Goal: Task Accomplishment & Management: Manage account settings

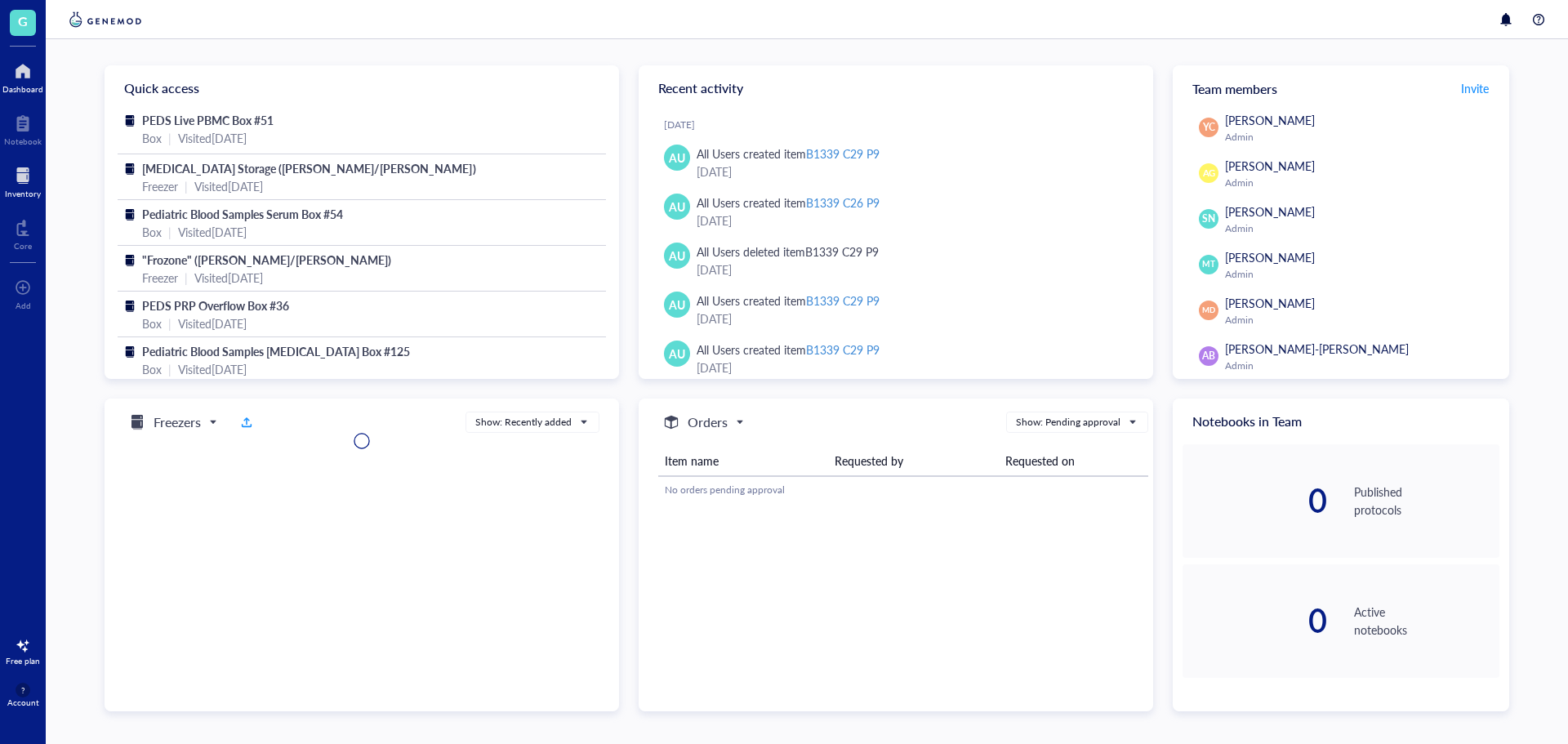
click at [26, 182] on div at bounding box center [23, 176] width 36 height 26
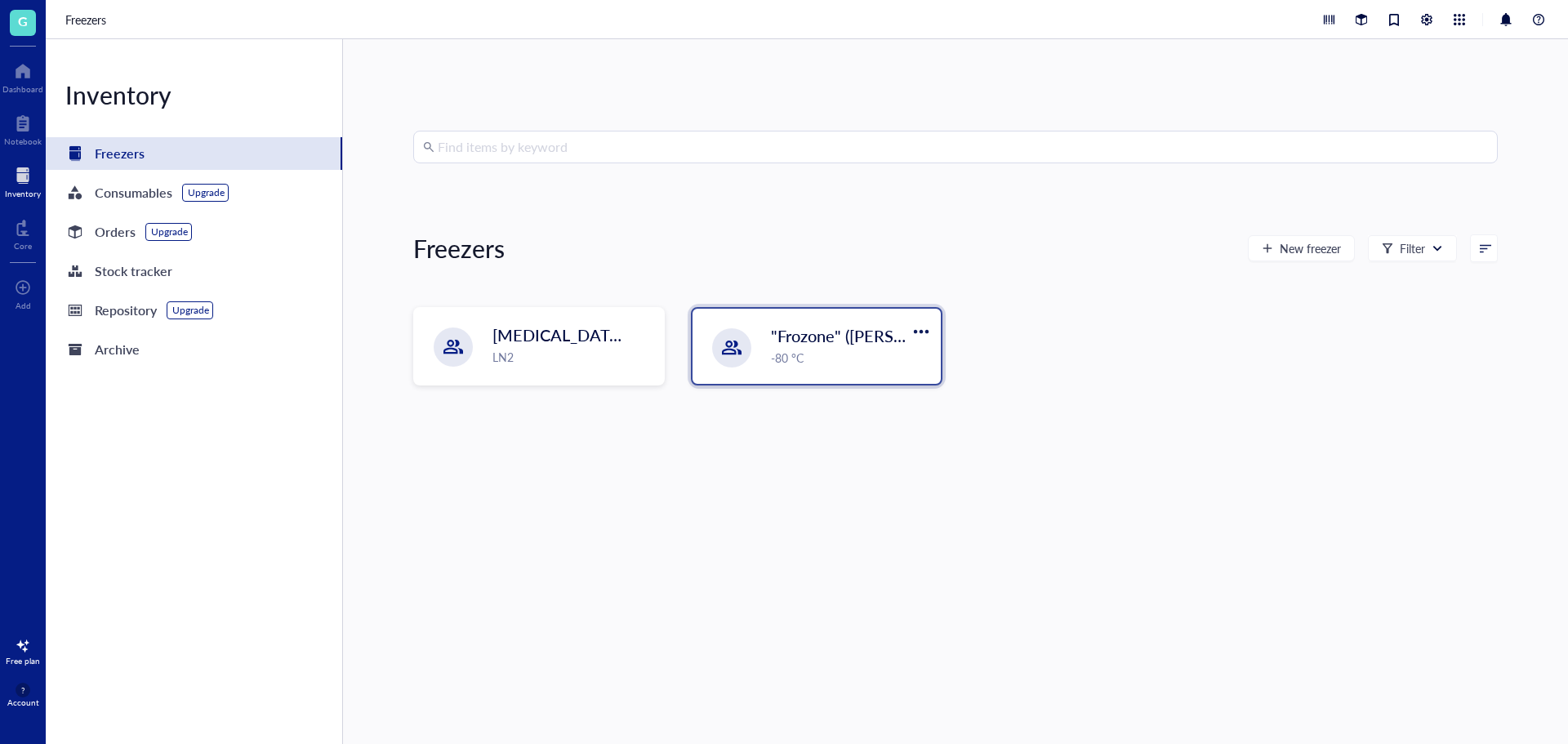
click at [770, 350] on div "-80 °C" at bounding box center [850, 358] width 160 height 18
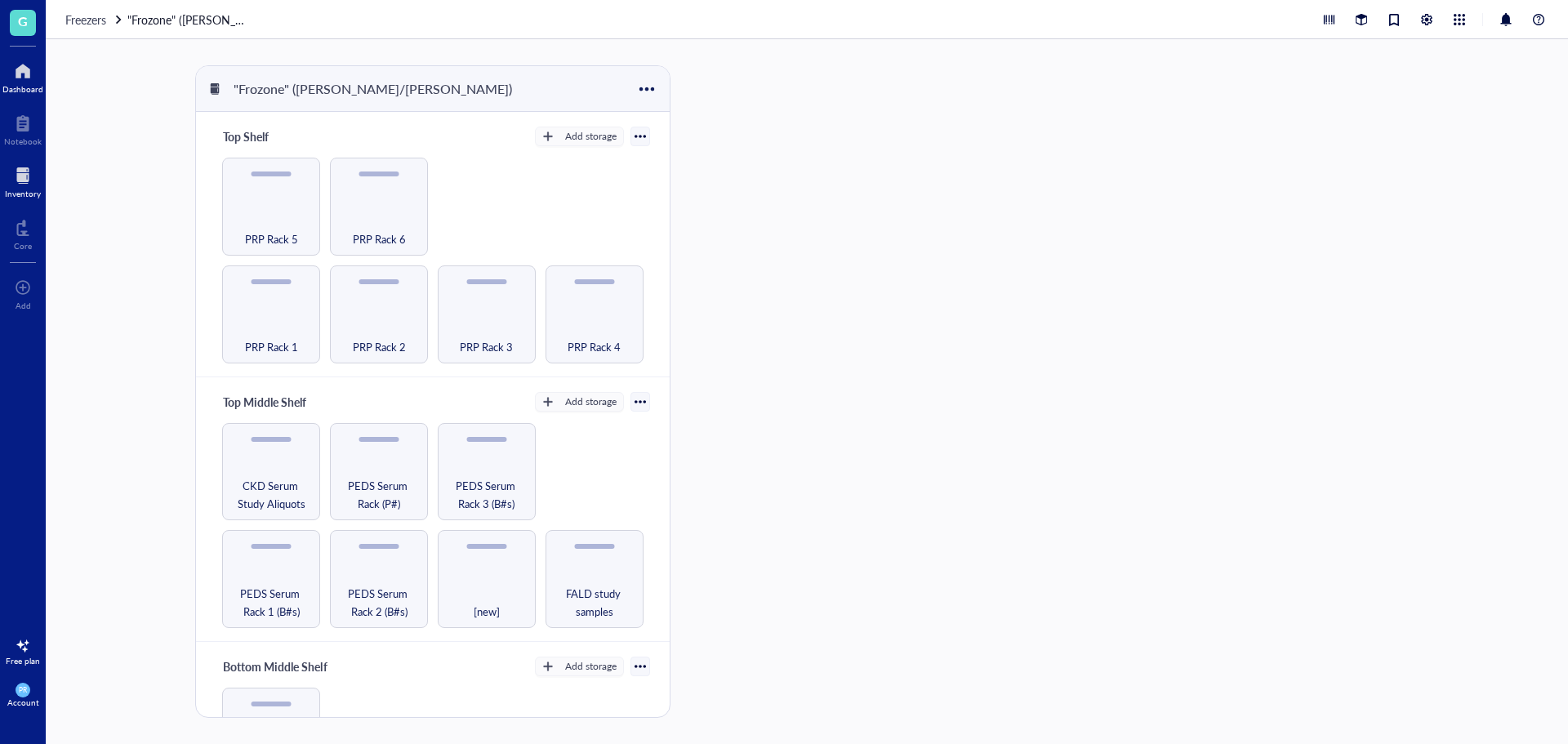
click at [26, 64] on div at bounding box center [22, 71] width 40 height 26
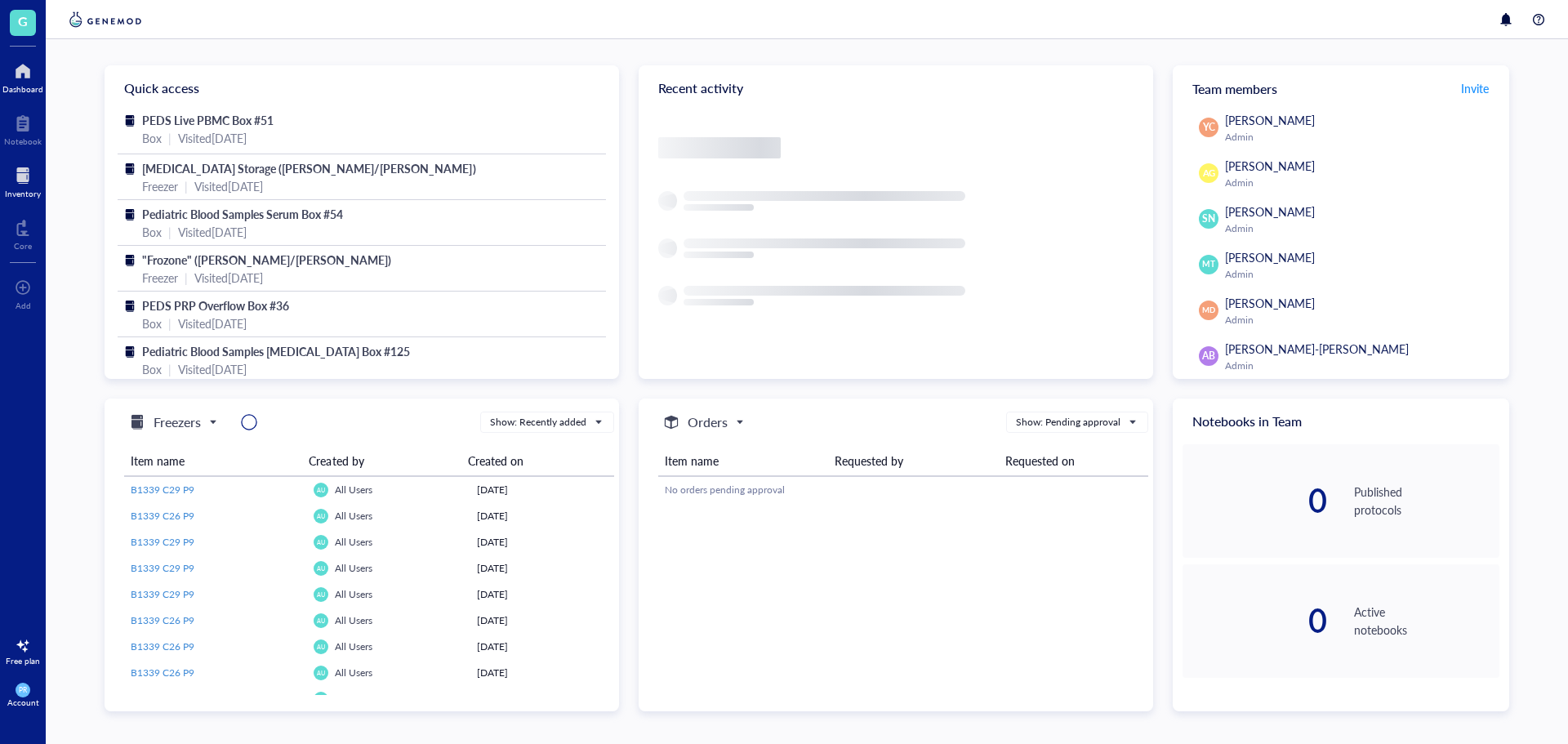
click at [31, 184] on div at bounding box center [23, 176] width 36 height 26
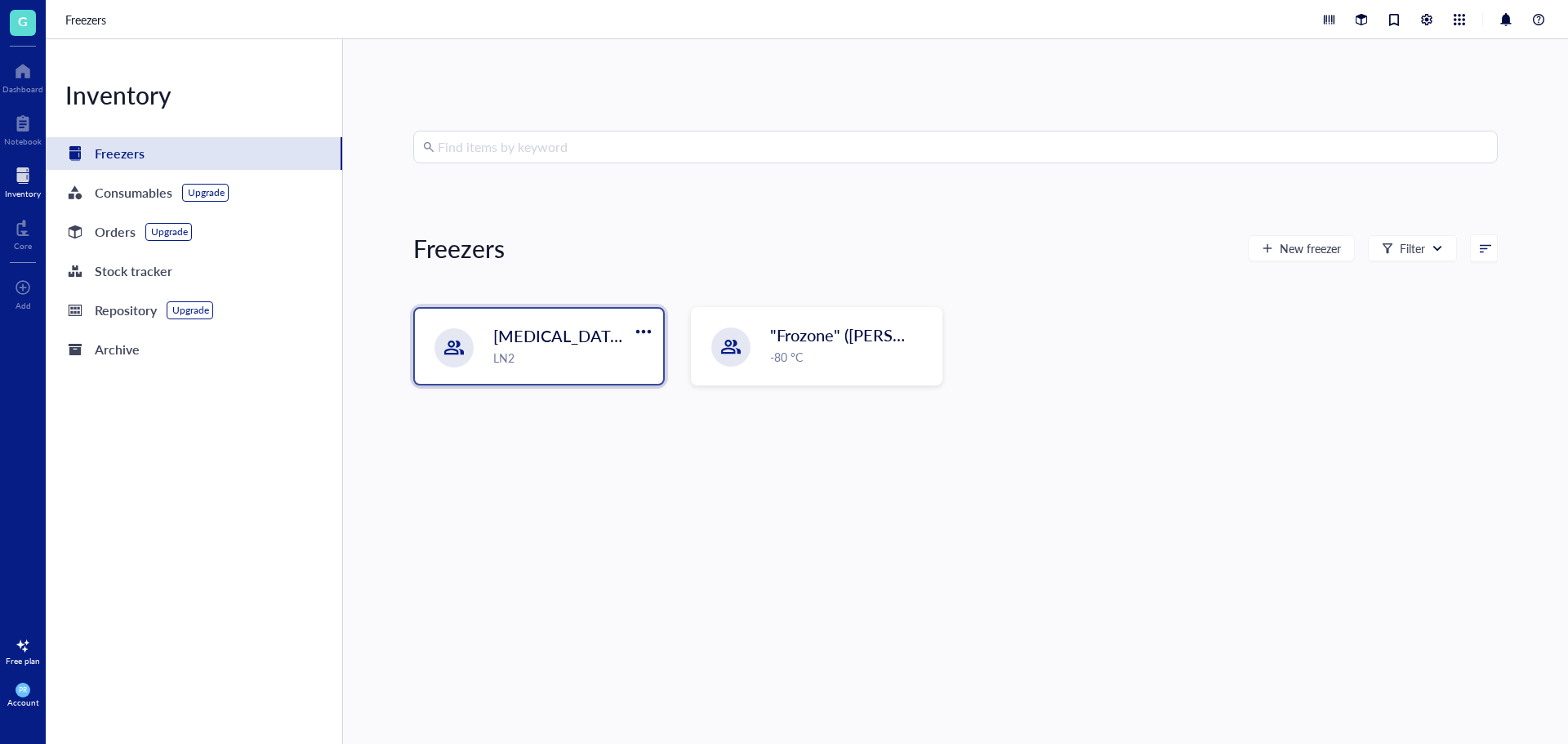
click at [499, 339] on span "[MEDICAL_DATA] Storage ([PERSON_NAME]/[PERSON_NAME])" at bounding box center [729, 336] width 473 height 23
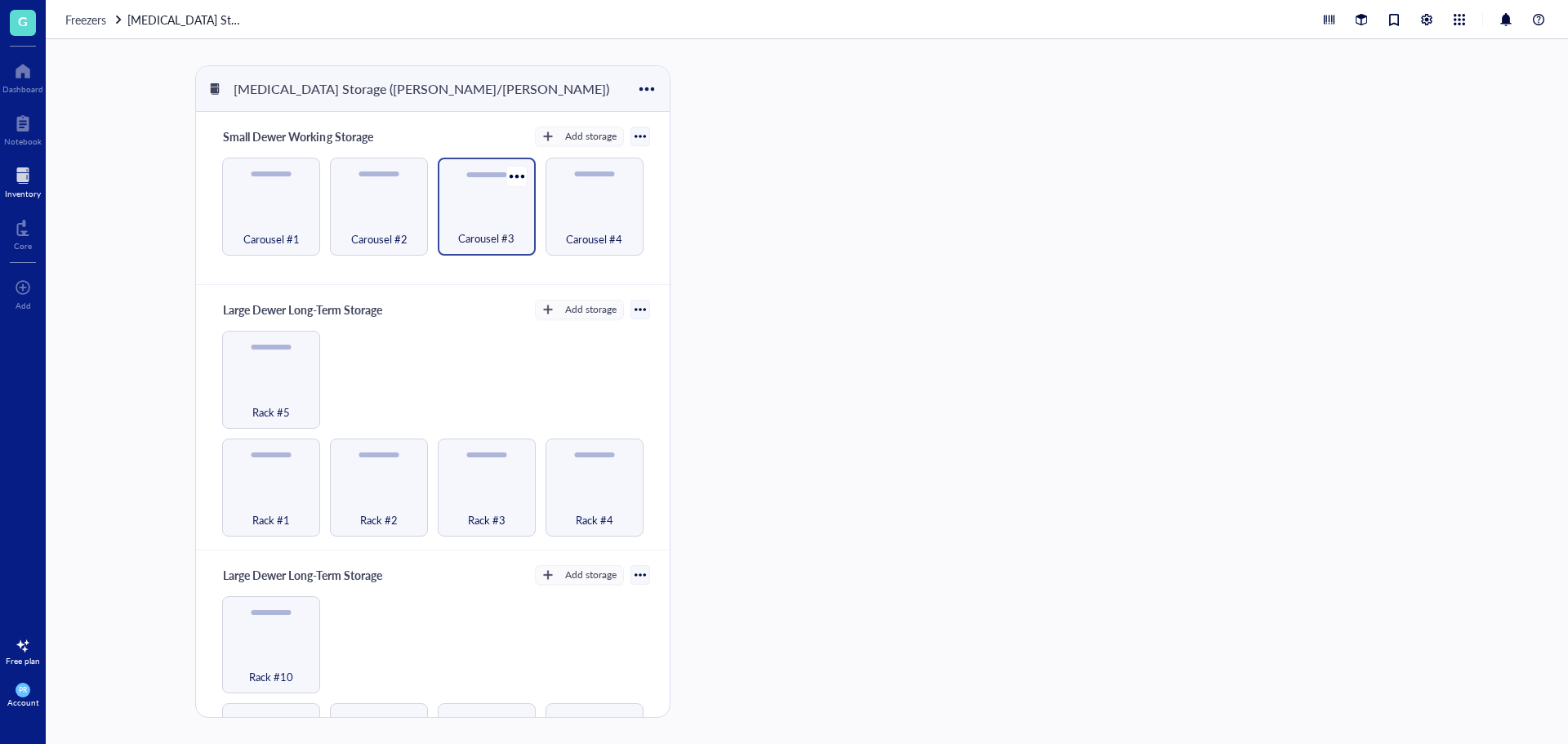
click at [499, 230] on span "Carousel #3" at bounding box center [486, 239] width 56 height 18
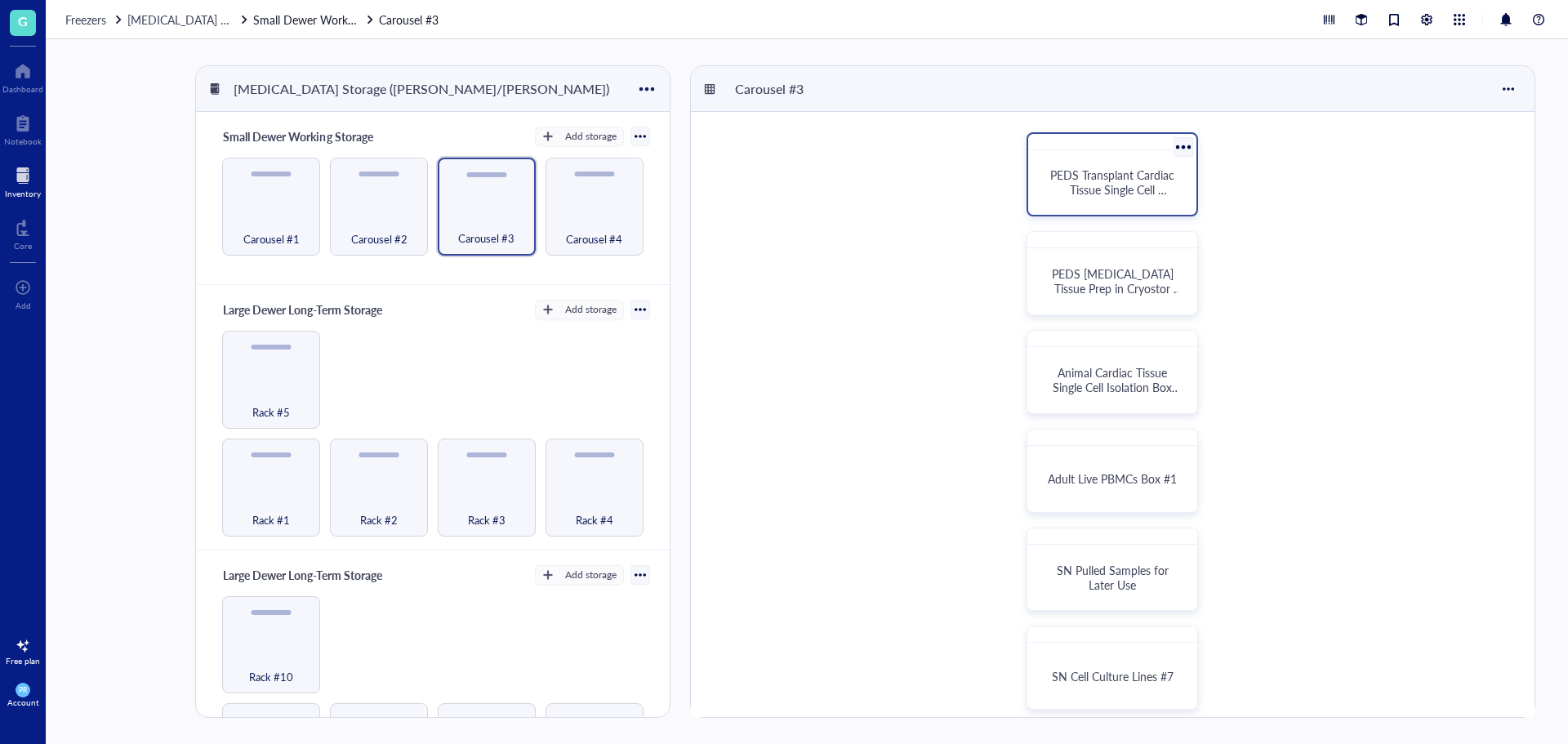
click at [1087, 173] on span "PEDS Transplant Cardiac Tissue Single Cell Isolation Box #1" at bounding box center [1114, 189] width 127 height 45
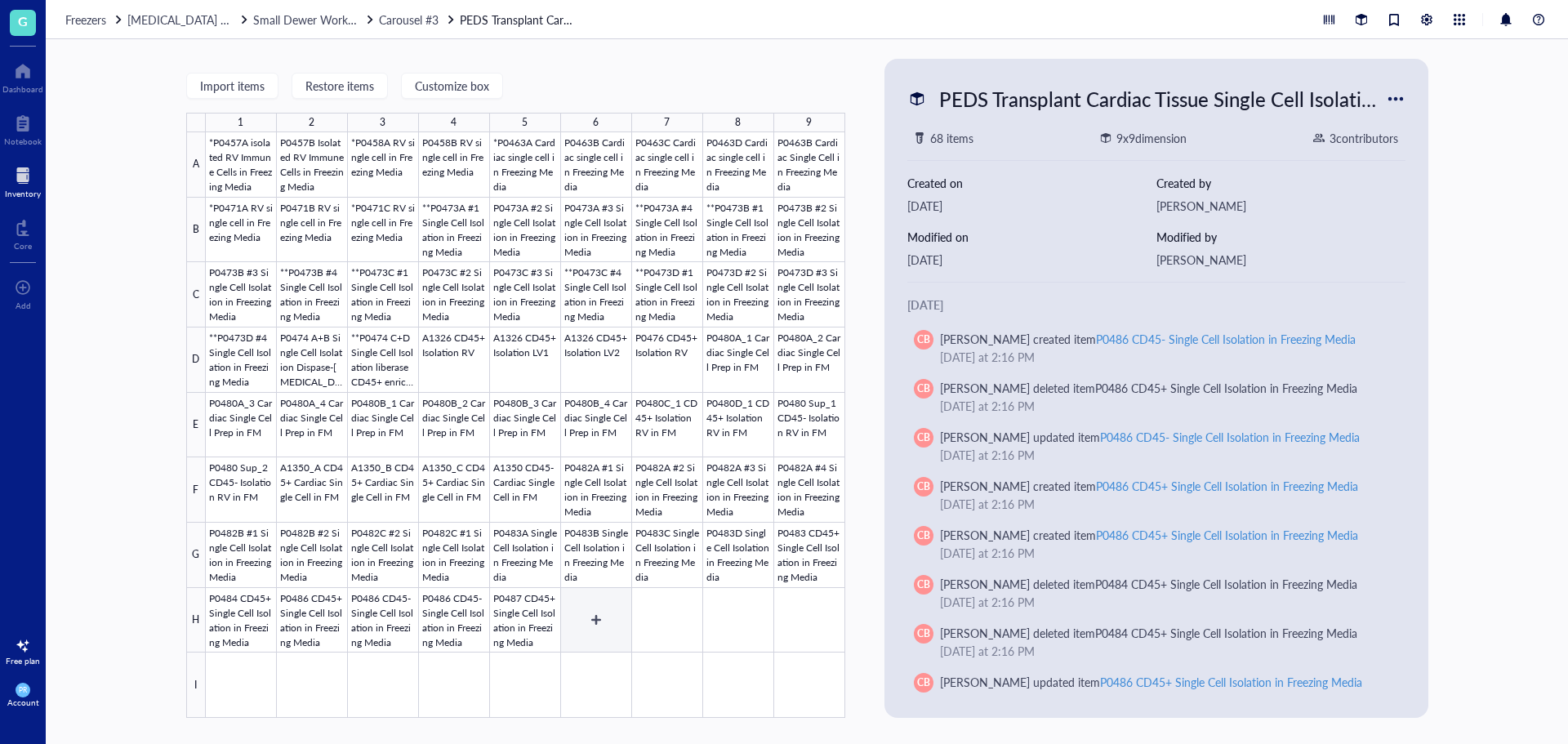
click at [605, 633] on div at bounding box center [525, 424] width 639 height 585
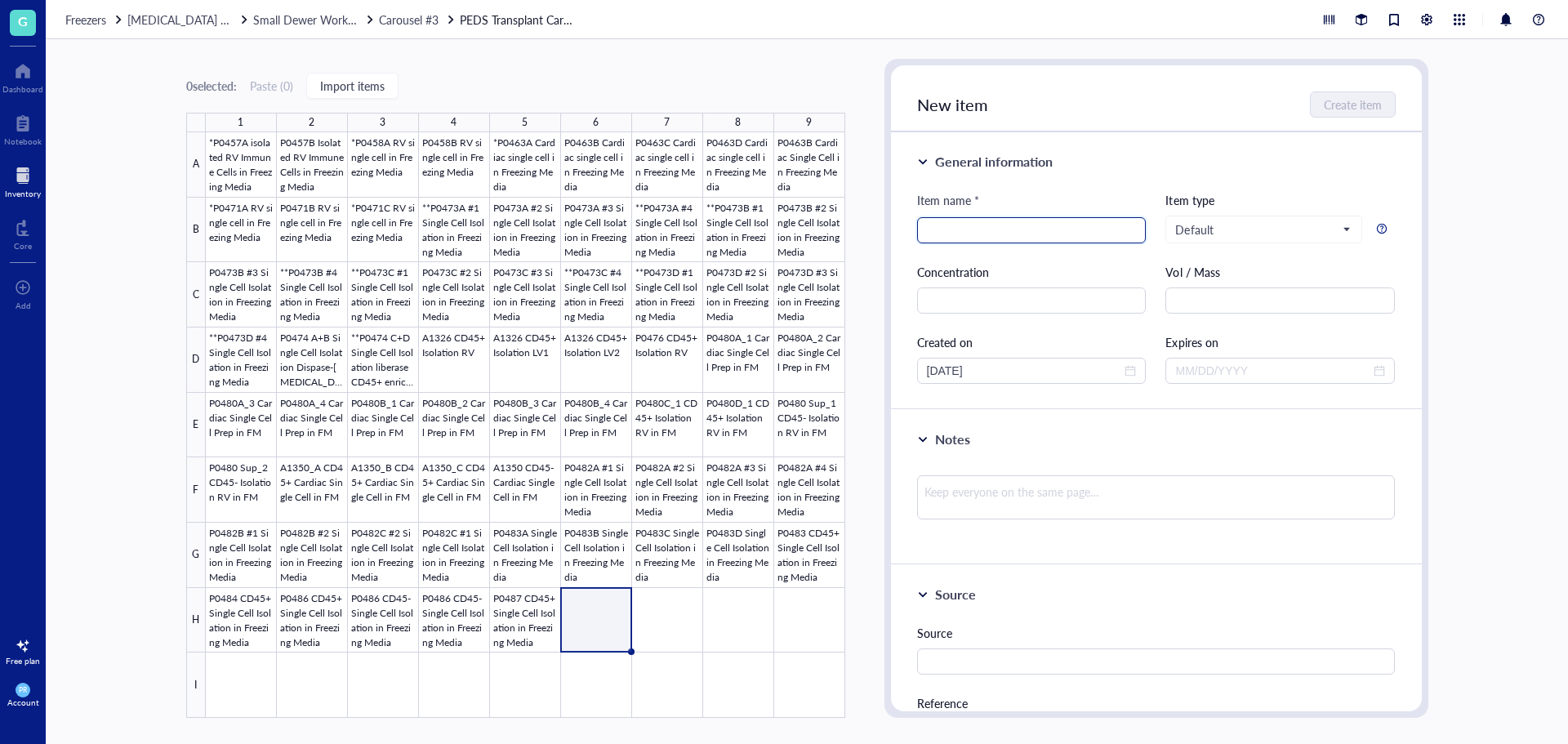
click at [979, 234] on input "search" at bounding box center [1031, 230] width 210 height 25
type input "P0482"
click at [534, 625] on div at bounding box center [525, 424] width 639 height 585
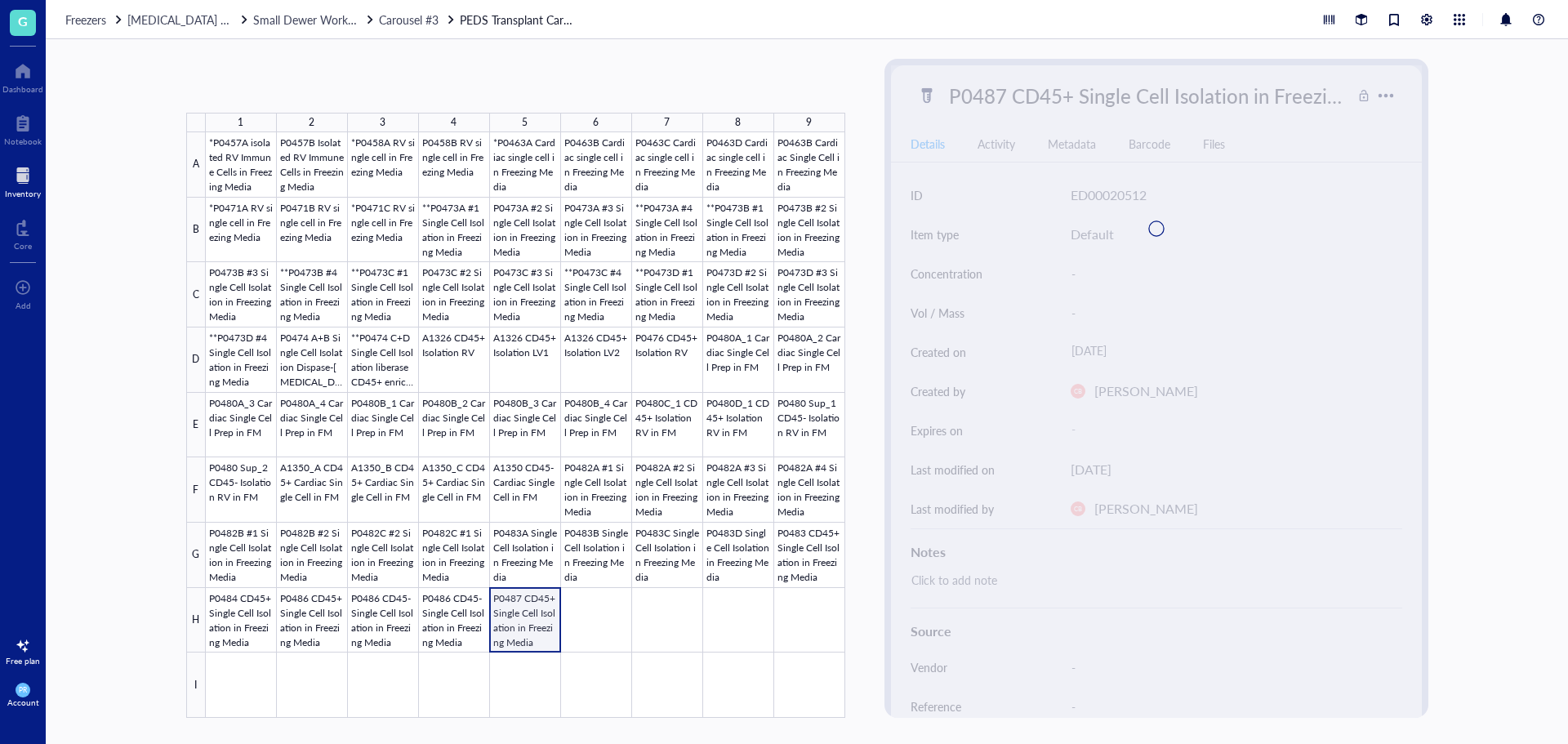
click at [534, 625] on div at bounding box center [525, 424] width 639 height 585
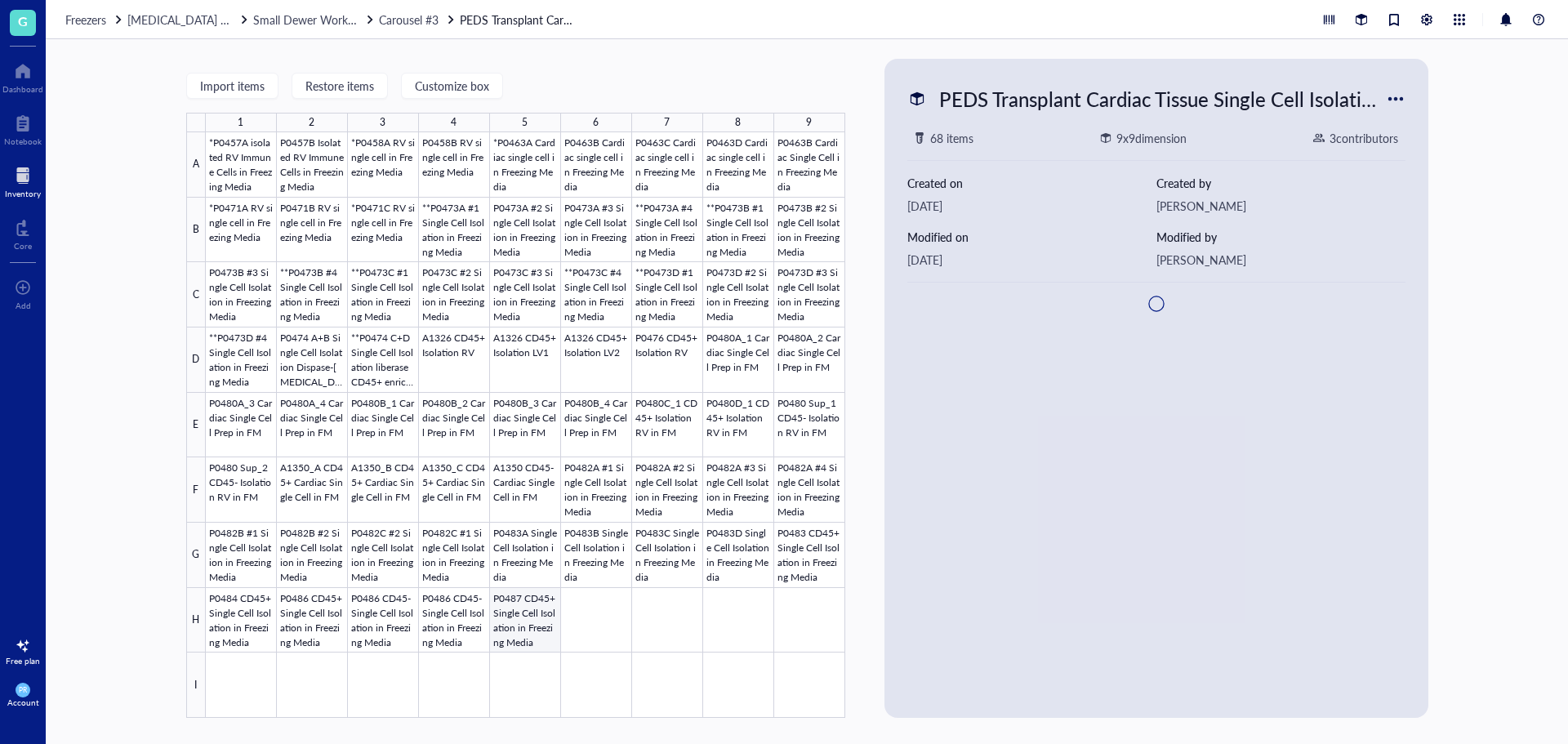
click at [542, 639] on div at bounding box center [525, 424] width 639 height 585
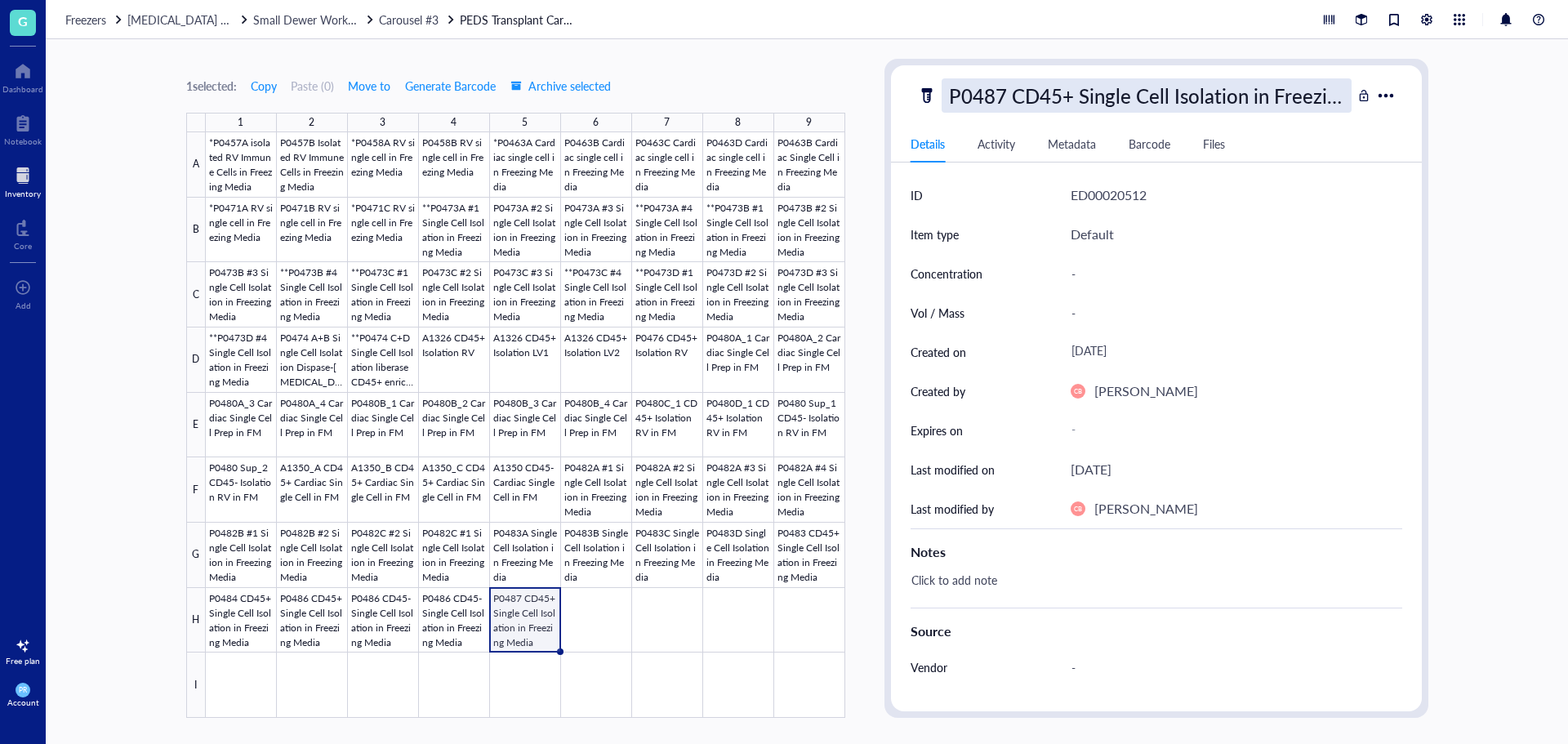
click at [1021, 93] on div "P0487 CD45+ Single Cell Isolation in Freezing Media" at bounding box center [1146, 96] width 410 height 35
drag, startPoint x: 954, startPoint y: 96, endPoint x: 1450, endPoint y: 131, distance: 497.2
click at [1450, 131] on div "1 selected: Copy Paste ( 0 ) Move to Generate Barcode Archive selected 1 2 3 4 …" at bounding box center [806, 391] width 1522 height 704
click at [588, 631] on div at bounding box center [525, 424] width 639 height 585
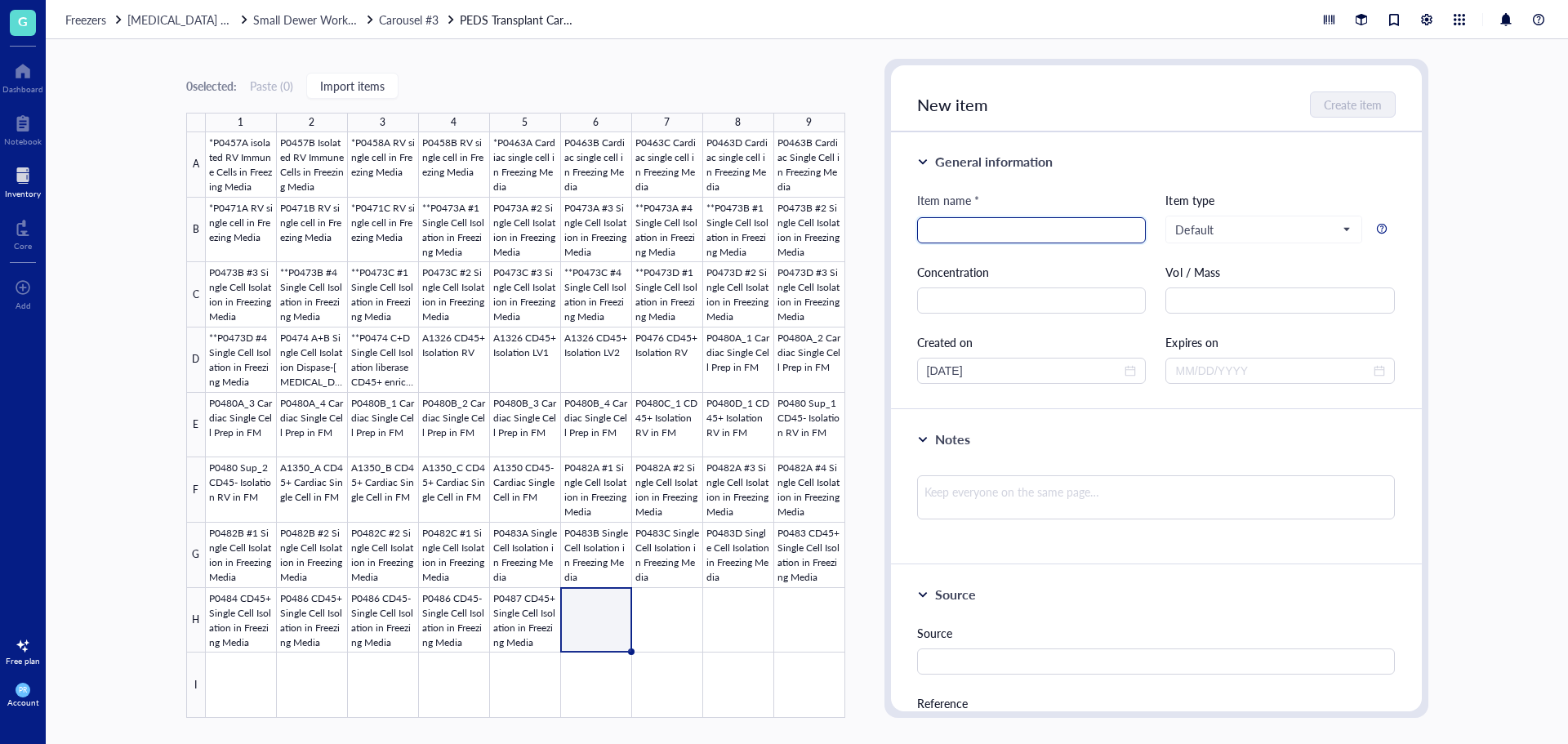
click at [955, 234] on input "search" at bounding box center [1031, 230] width 210 height 25
paste input "CD45+ Single Cell Isolation in Freezing Media"
type input "P0482 CD45+ Single Cell Isolation in Freezing Media"
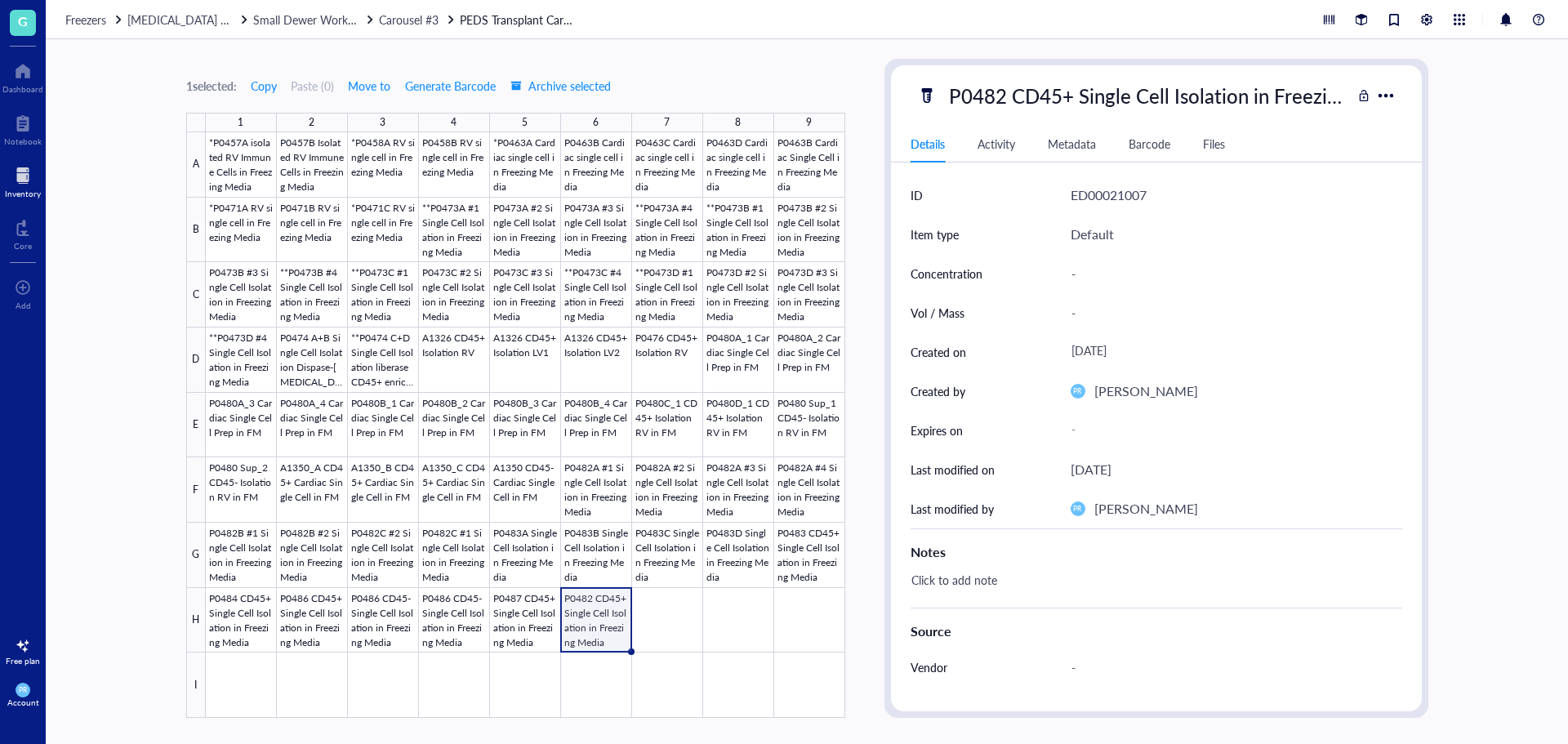
click at [623, 600] on div at bounding box center [525, 424] width 639 height 585
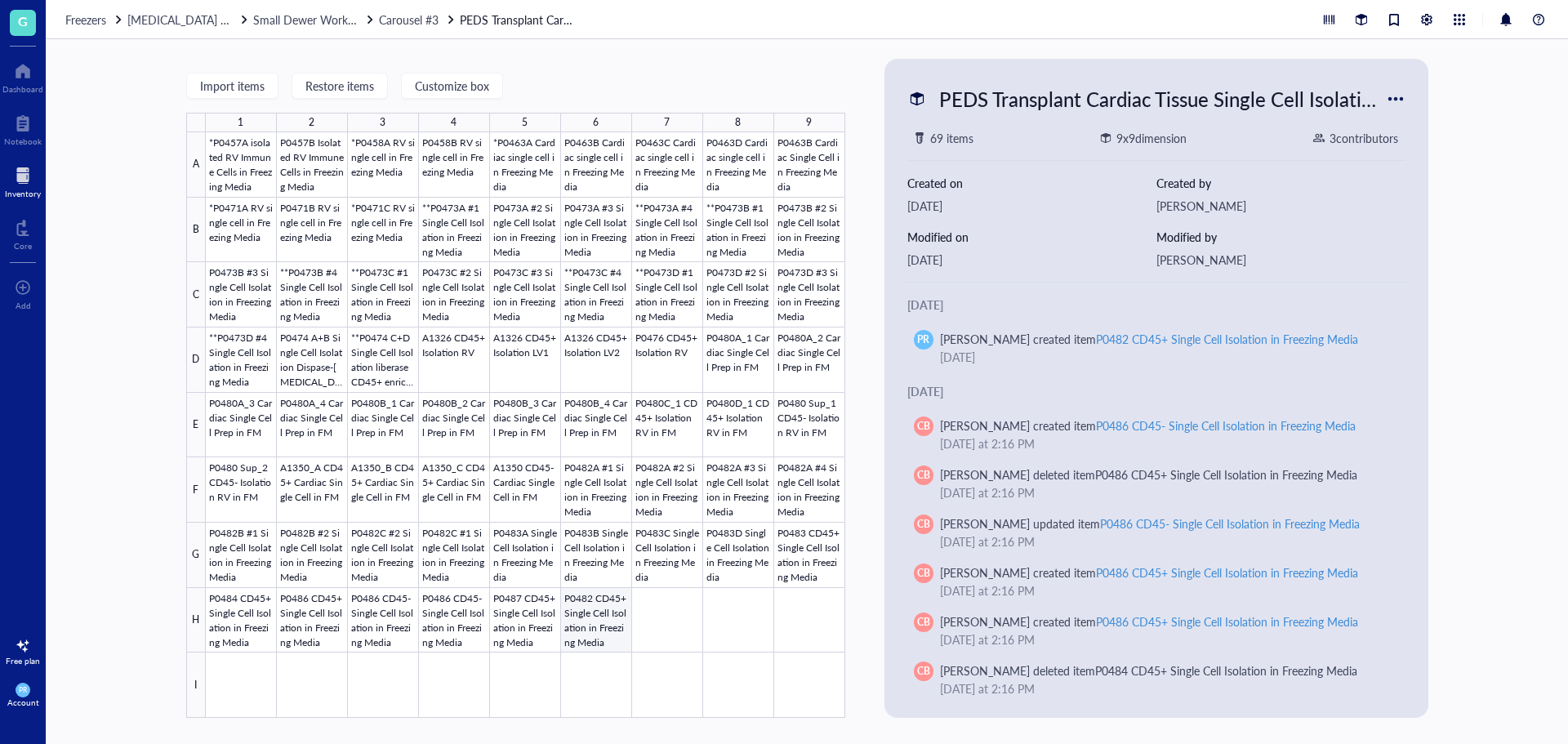
click at [582, 629] on div at bounding box center [525, 424] width 639 height 585
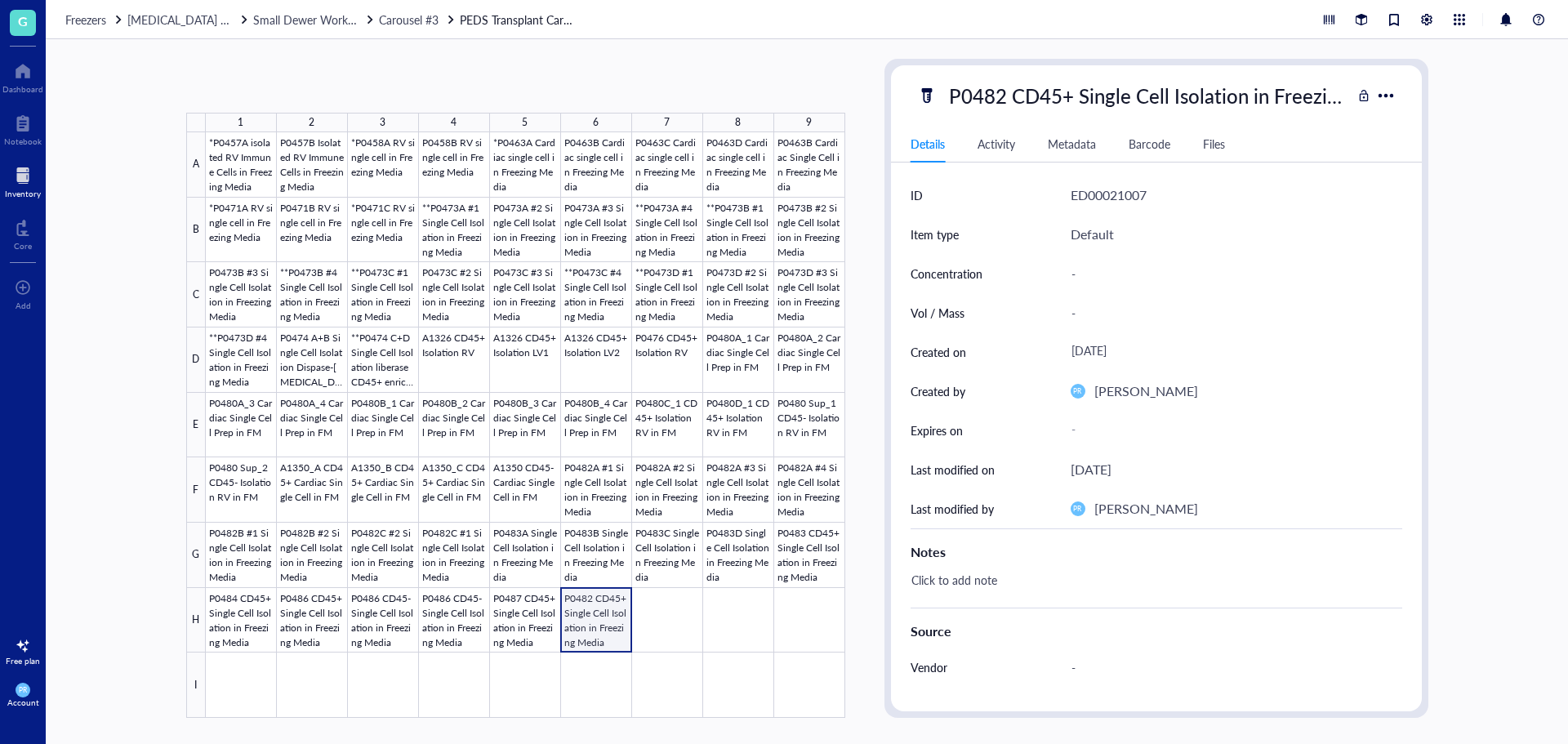
drag, startPoint x: 599, startPoint y: 628, endPoint x: 615, endPoint y: 645, distance: 23.3
click at [621, 645] on div at bounding box center [525, 424] width 639 height 585
drag, startPoint x: 631, startPoint y: 651, endPoint x: 734, endPoint y: 640, distance: 103.6
click at [0, 0] on div "*P0457A isolated RV Immune Cells in Freezing Media P0457B Isolated RV Immune Ce…" at bounding box center [0, 0] width 0 height 0
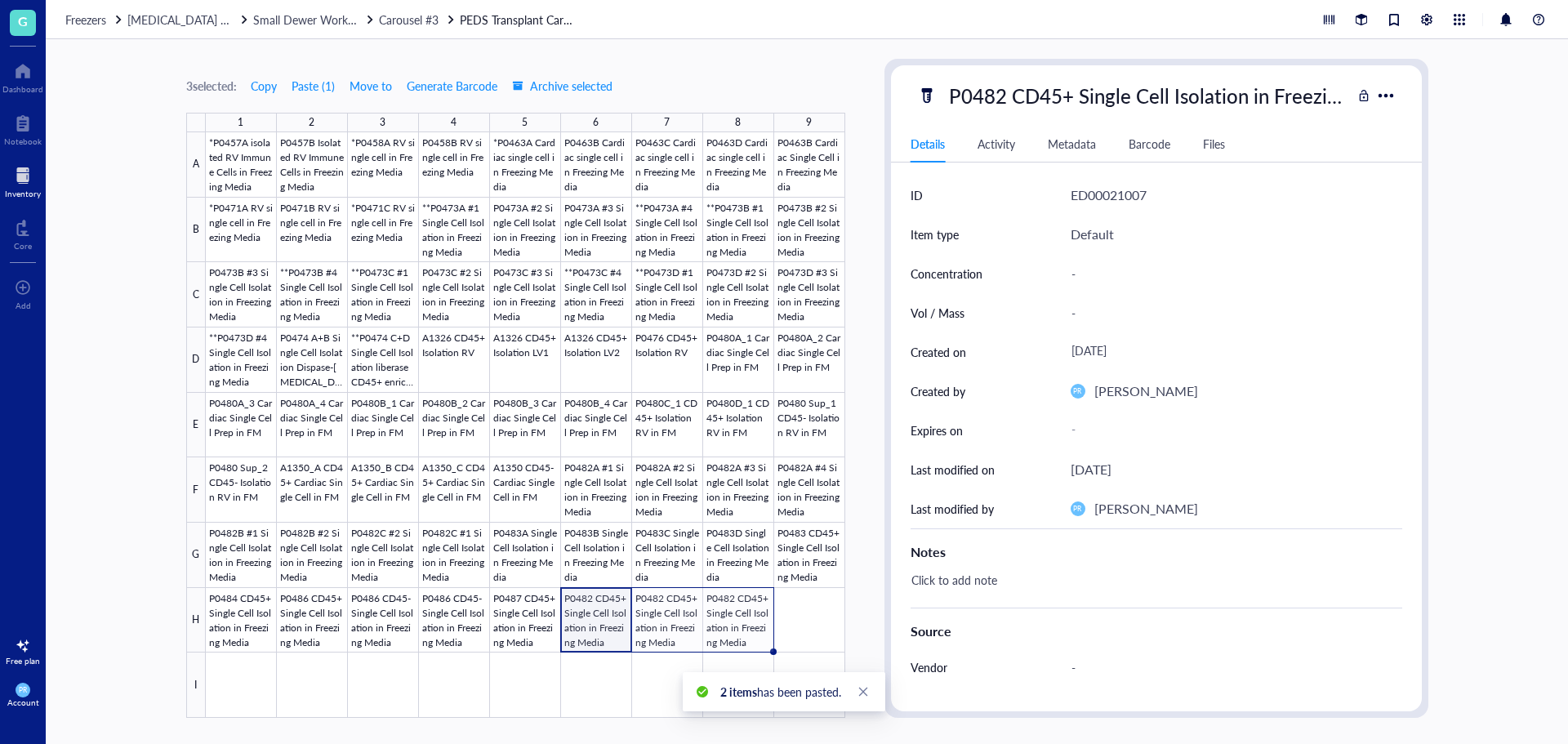
drag, startPoint x: 612, startPoint y: 630, endPoint x: 615, endPoint y: 595, distance: 35.1
click at [612, 629] on div at bounding box center [525, 424] width 639 height 585
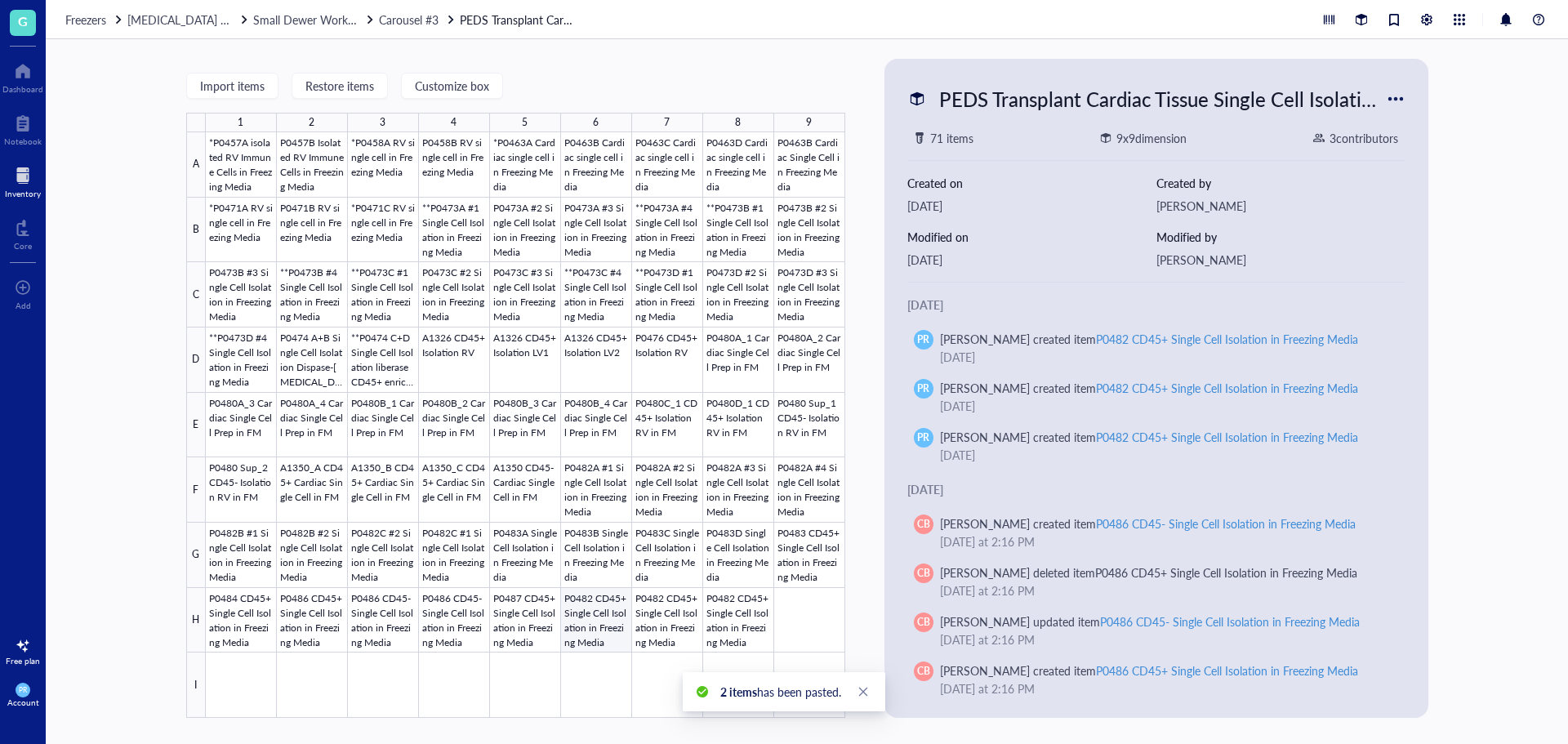
click at [620, 647] on div at bounding box center [525, 424] width 639 height 585
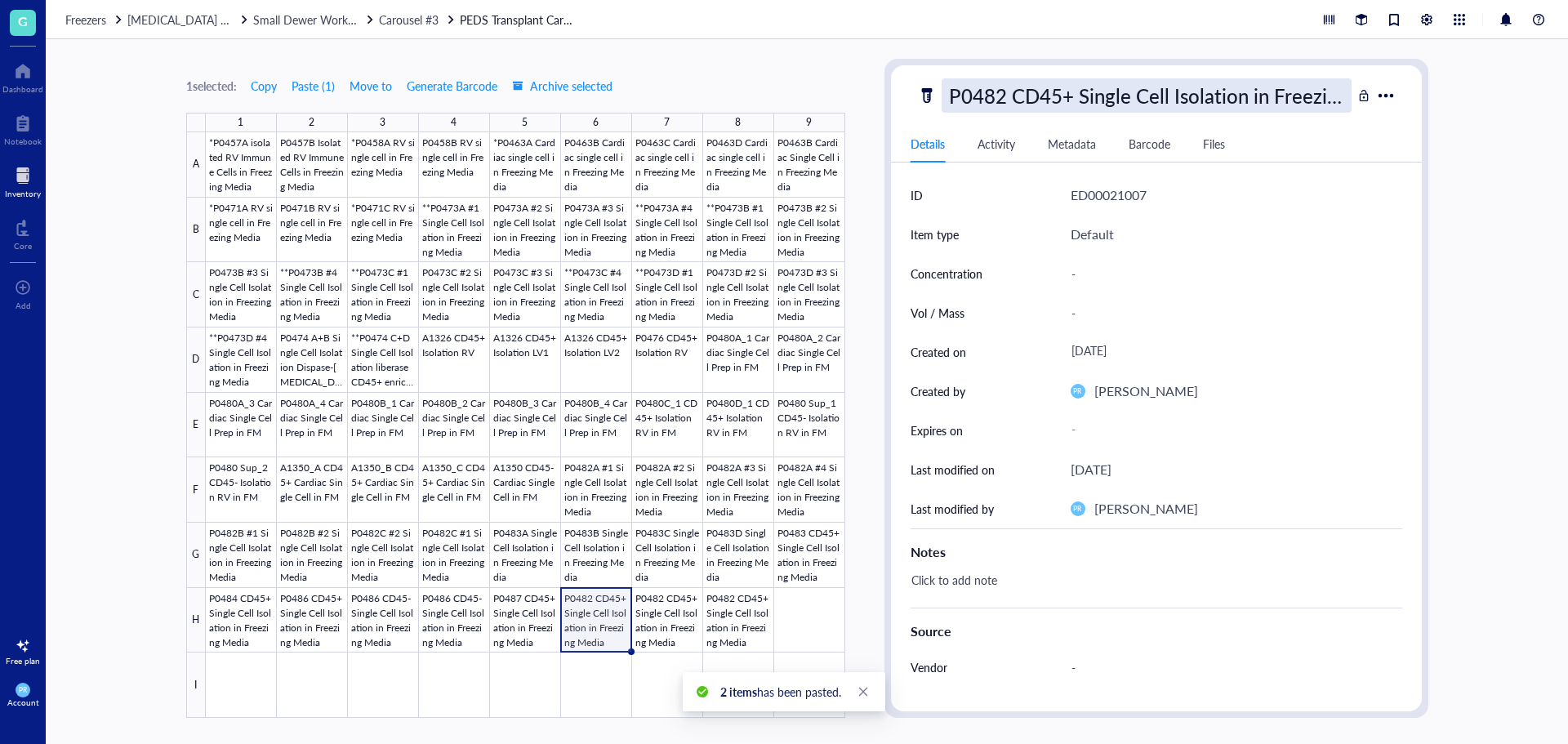
click at [1068, 94] on div "P0482 CD45+ Single Cell Isolation in Freezing Media" at bounding box center [1146, 96] width 410 height 35
click at [1017, 100] on input "P0482 CD45+ Single Cell Isolation in Freezing Media" at bounding box center [1146, 96] width 408 height 33
click at [1010, 100] on input "P0482 CD45+ Single Cell Isolation in Freezing Media" at bounding box center [1146, 96] width 408 height 33
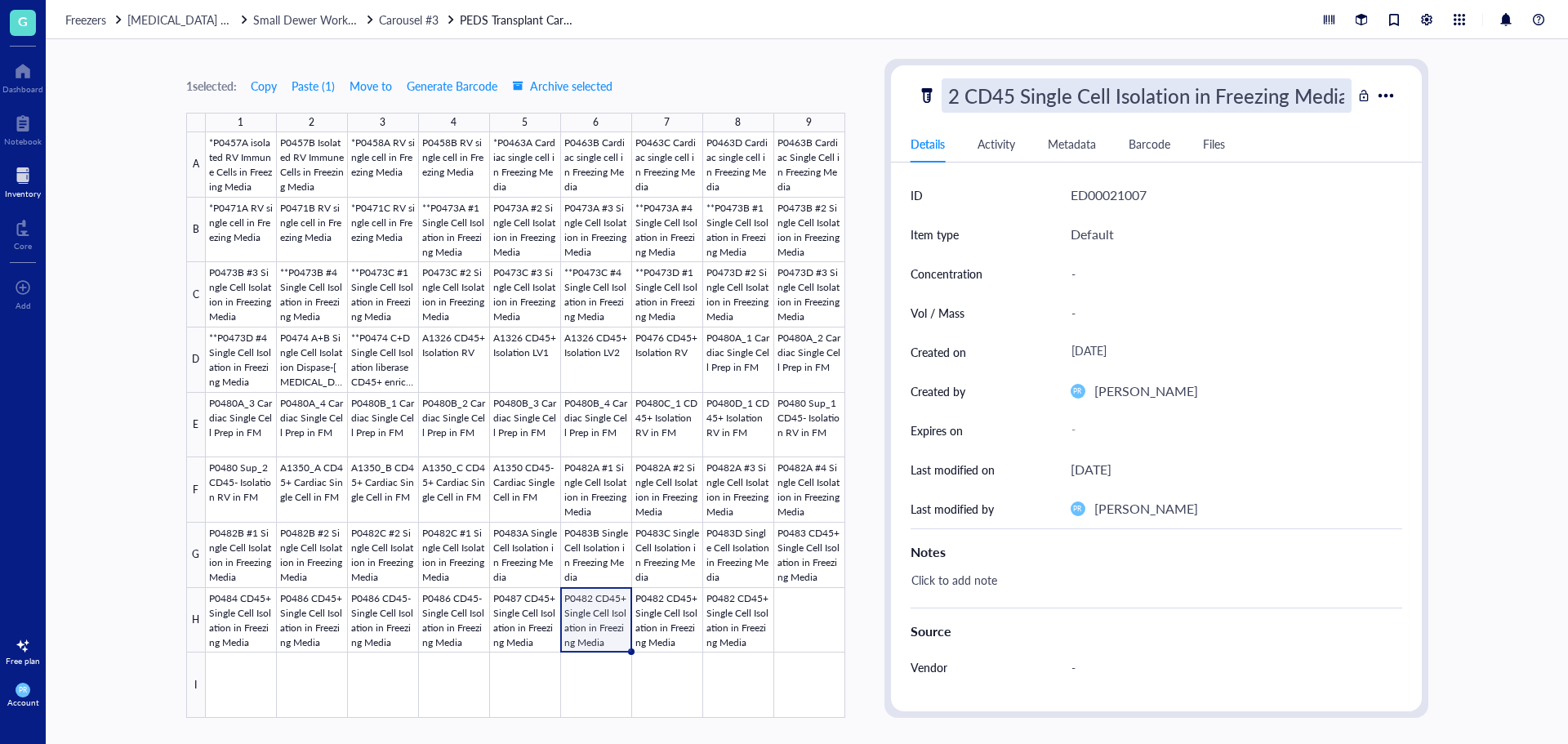
type input "P0482 CD45- Single Cell Isolation in Freezing Media"
click at [654, 602] on div at bounding box center [525, 424] width 639 height 585
click at [1068, 100] on div "P0482 CD45- Single Cell Isolation in Freezing Media" at bounding box center [1146, 96] width 410 height 35
click at [688, 609] on div at bounding box center [525, 424] width 639 height 585
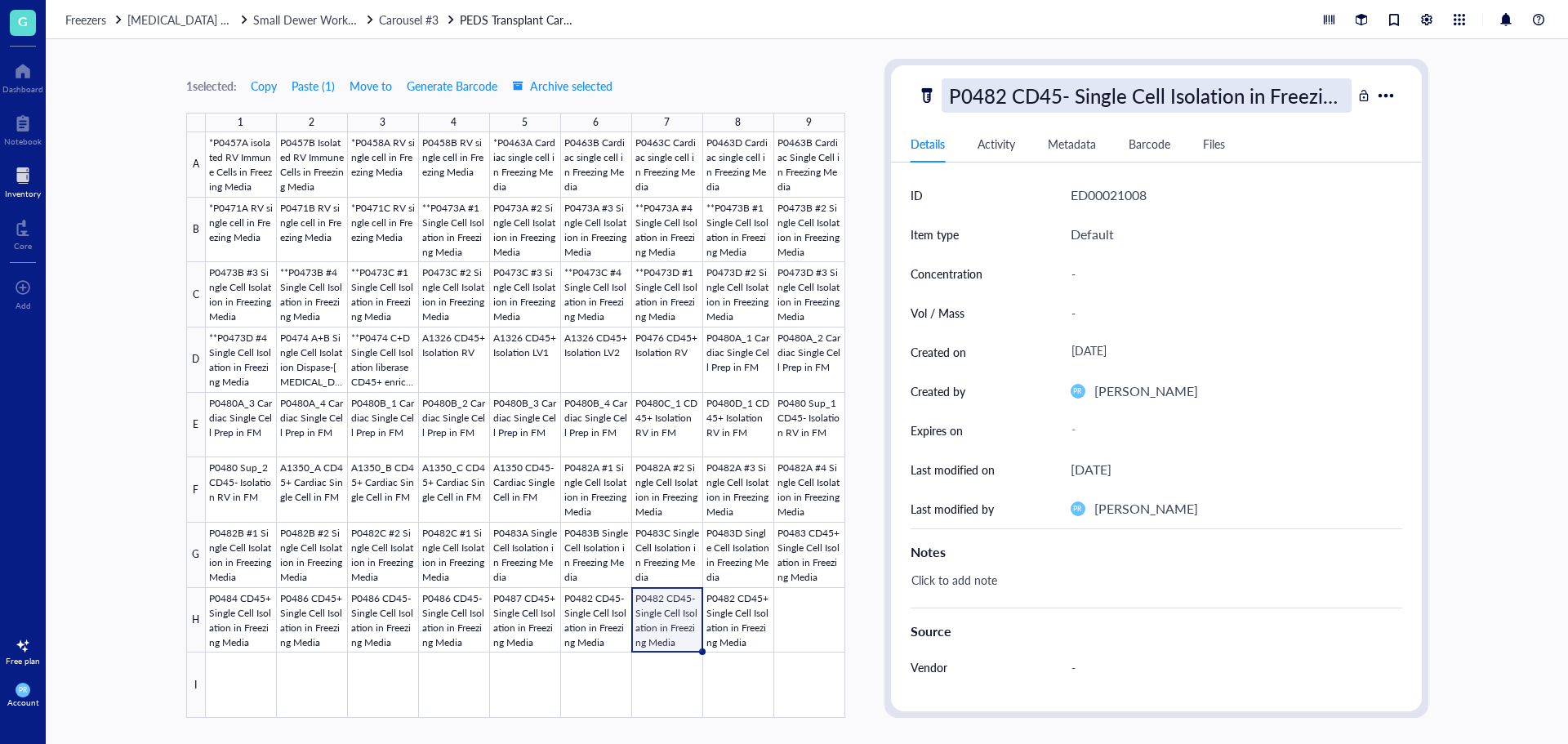
click at [1055, 102] on div "P0482 CD45- Single Cell Isolation in Freezing Media" at bounding box center [1146, 96] width 410 height 35
click at [678, 623] on div at bounding box center [525, 424] width 639 height 585
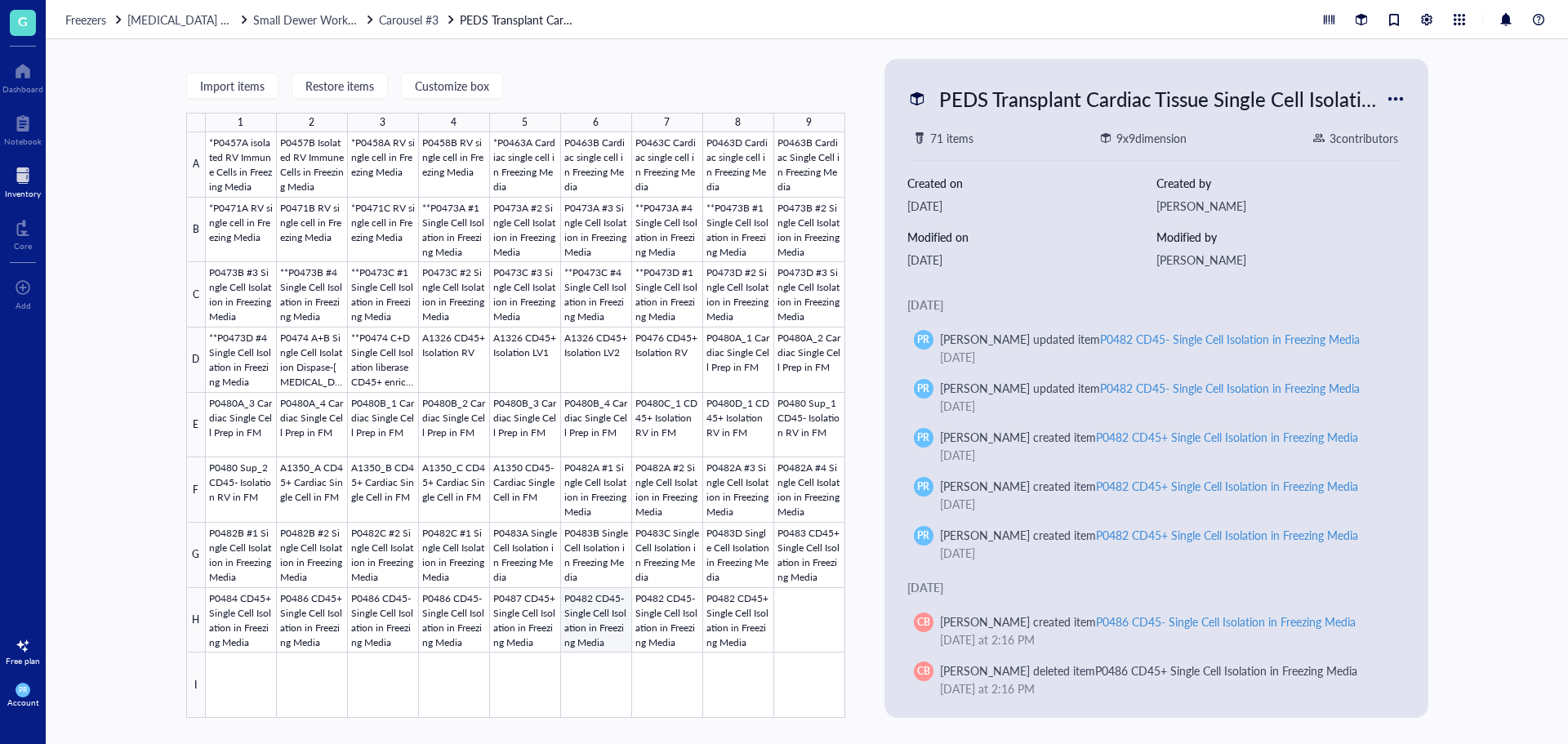
click at [607, 629] on div at bounding box center [525, 424] width 639 height 585
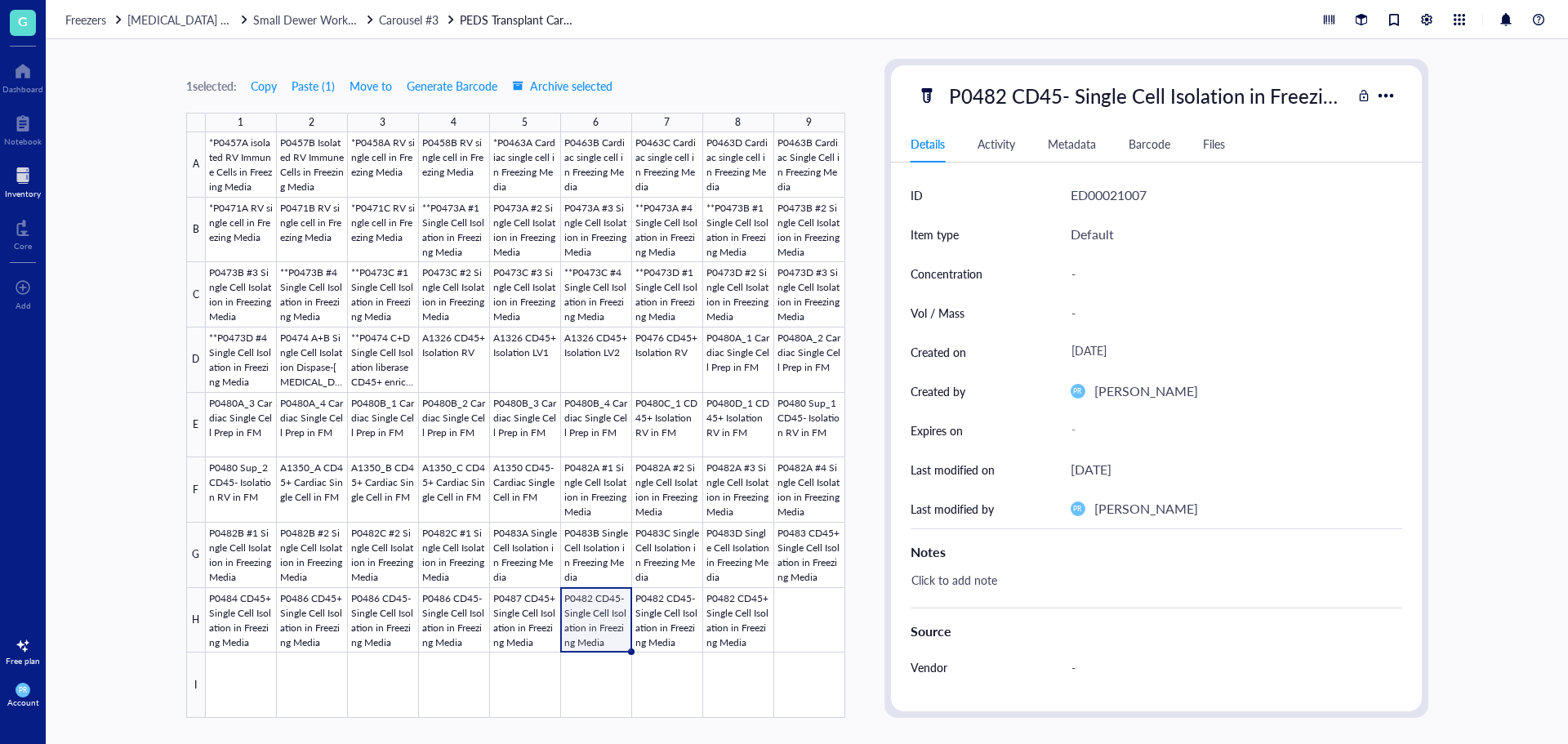
click at [673, 629] on div at bounding box center [525, 424] width 639 height 585
click at [728, 602] on div at bounding box center [525, 424] width 639 height 585
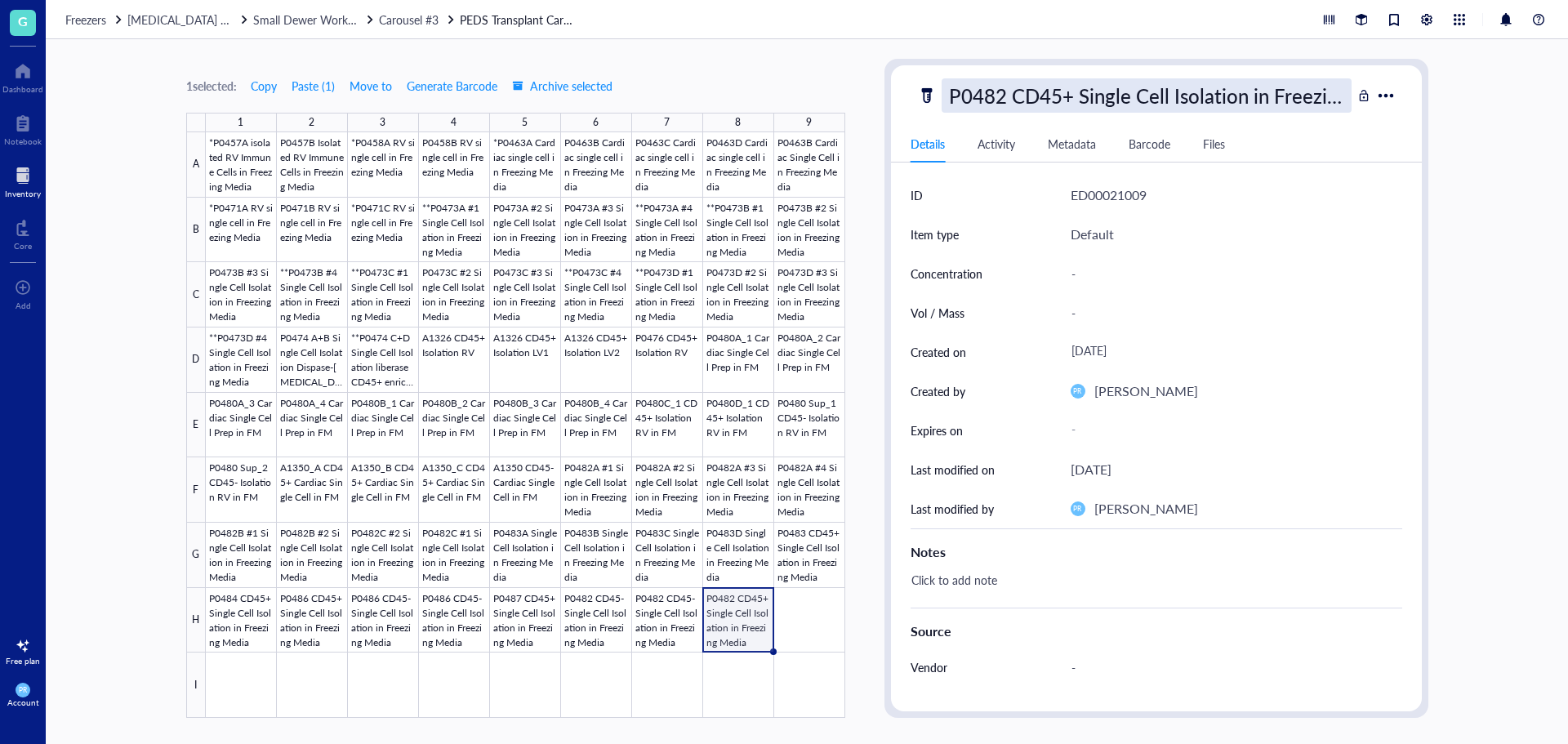
click at [1065, 91] on div "P0482 CD45+ Single Cell Isolation in Freezing Media" at bounding box center [1146, 96] width 410 height 35
click at [1013, 95] on input "P0482 CD45+ Single Cell Isolation in Freezing Media" at bounding box center [1146, 96] width 408 height 33
type input "P0482 CD45- Single Cell Isolation in Freezing Media"
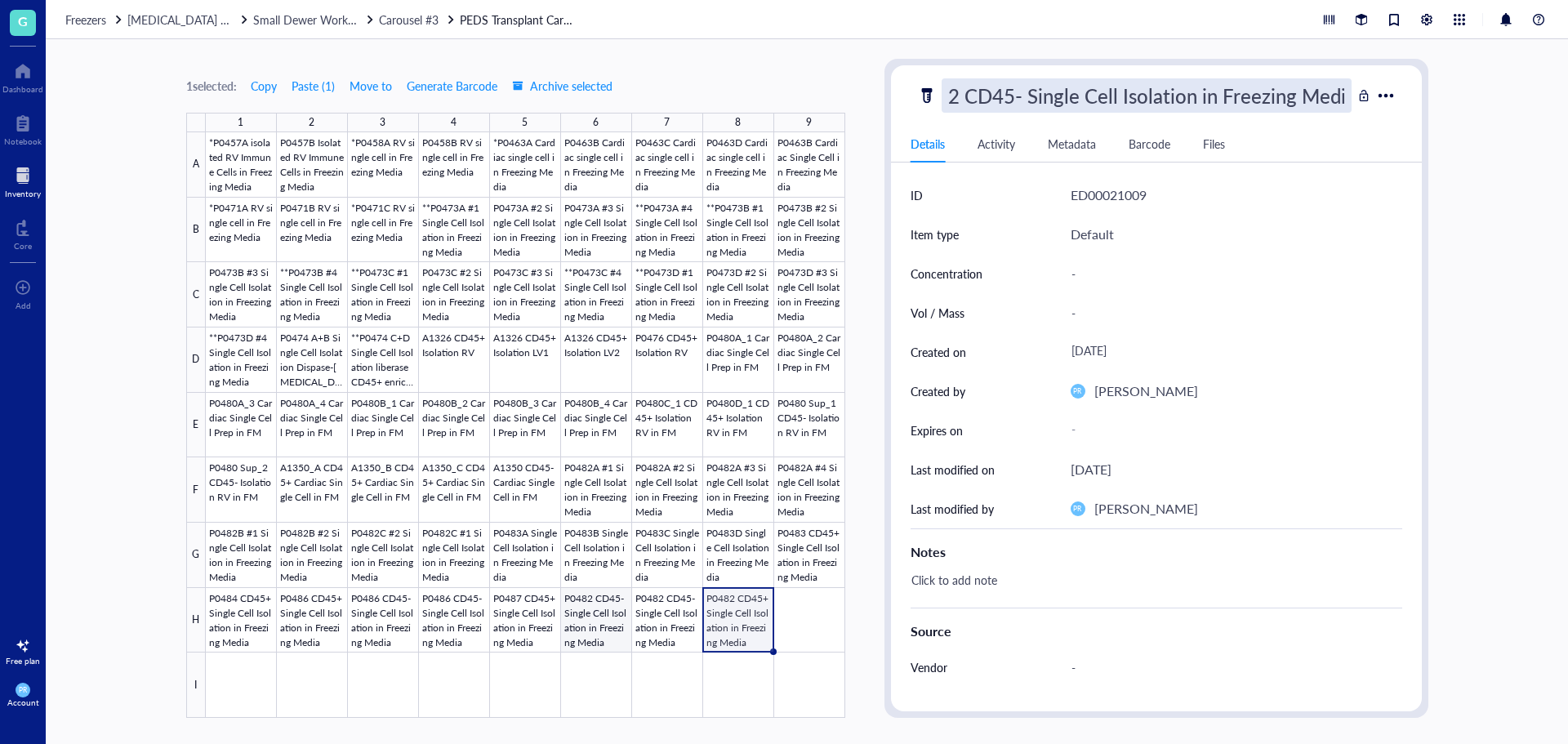
click at [595, 623] on div at bounding box center [525, 424] width 639 height 585
click at [1065, 92] on div "P0482 CD45- Single Cell Isolation in Freezing Media" at bounding box center [1146, 96] width 410 height 35
click at [1011, 95] on input "P0482 CD45- Single Cell Isolation in Freezing Media" at bounding box center [1146, 96] width 408 height 33
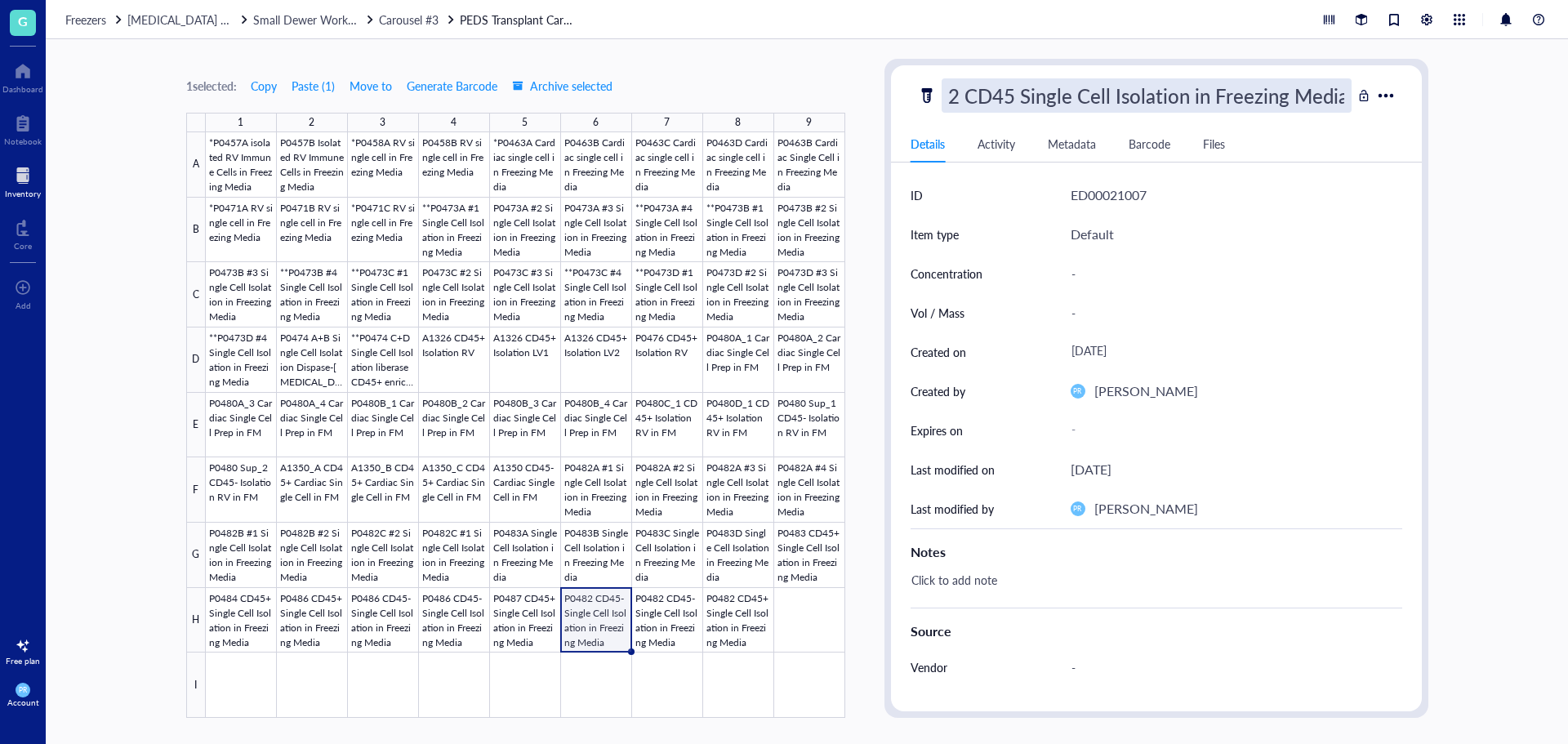
type input "P0482 CD45+ Single Cell Isolation in Freezing Media"
click at [718, 663] on div at bounding box center [525, 424] width 639 height 585
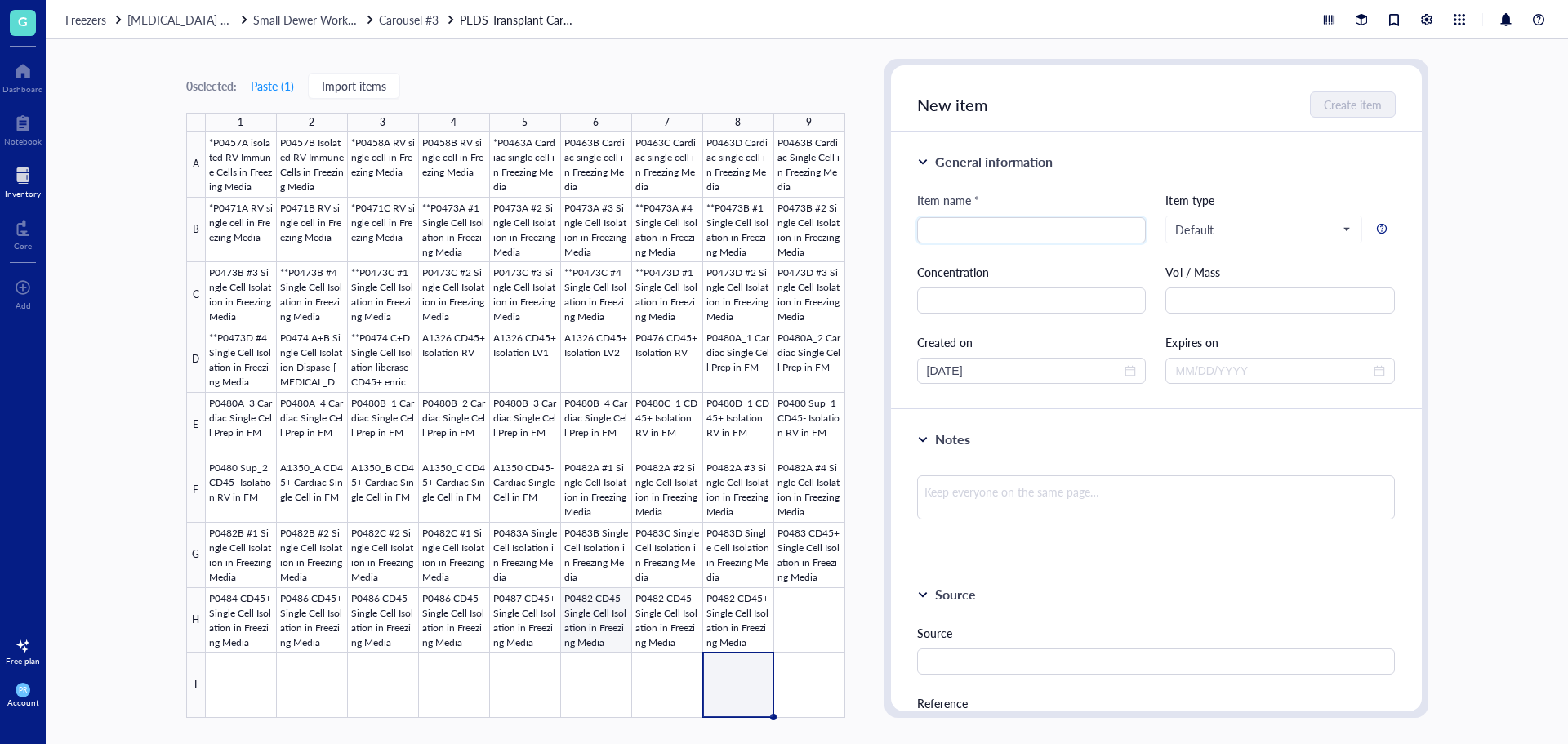
click at [614, 632] on div at bounding box center [525, 424] width 639 height 585
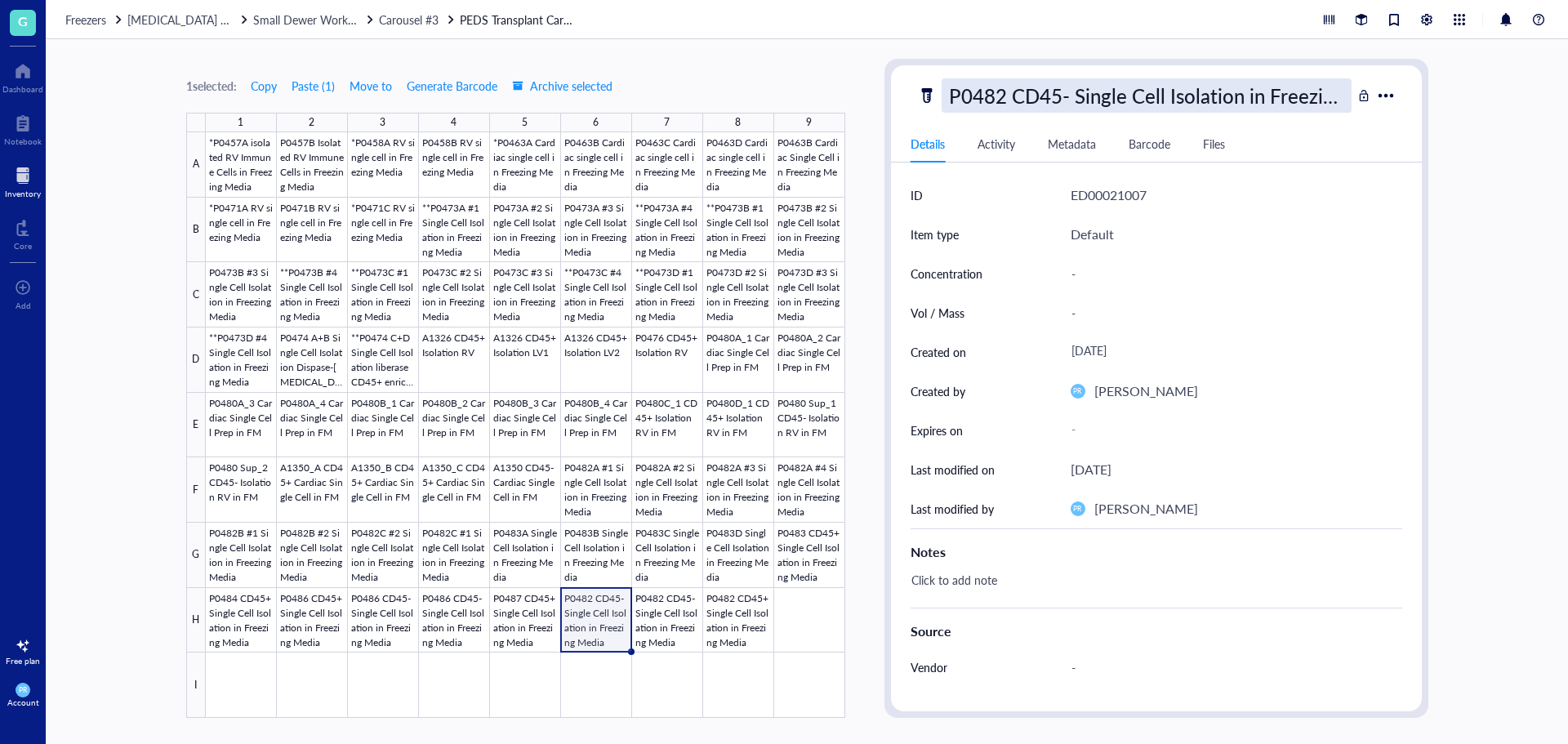
click at [1068, 88] on div "P0482 CD45- Single Cell Isolation in Freezing Media" at bounding box center [1146, 96] width 410 height 35
click at [1013, 97] on input "P0482 CD45- Single Cell Isolation in Freezing Media" at bounding box center [1146, 96] width 408 height 33
type input "P0482 CD45+ Single Cell Isolation in Freezing Media"
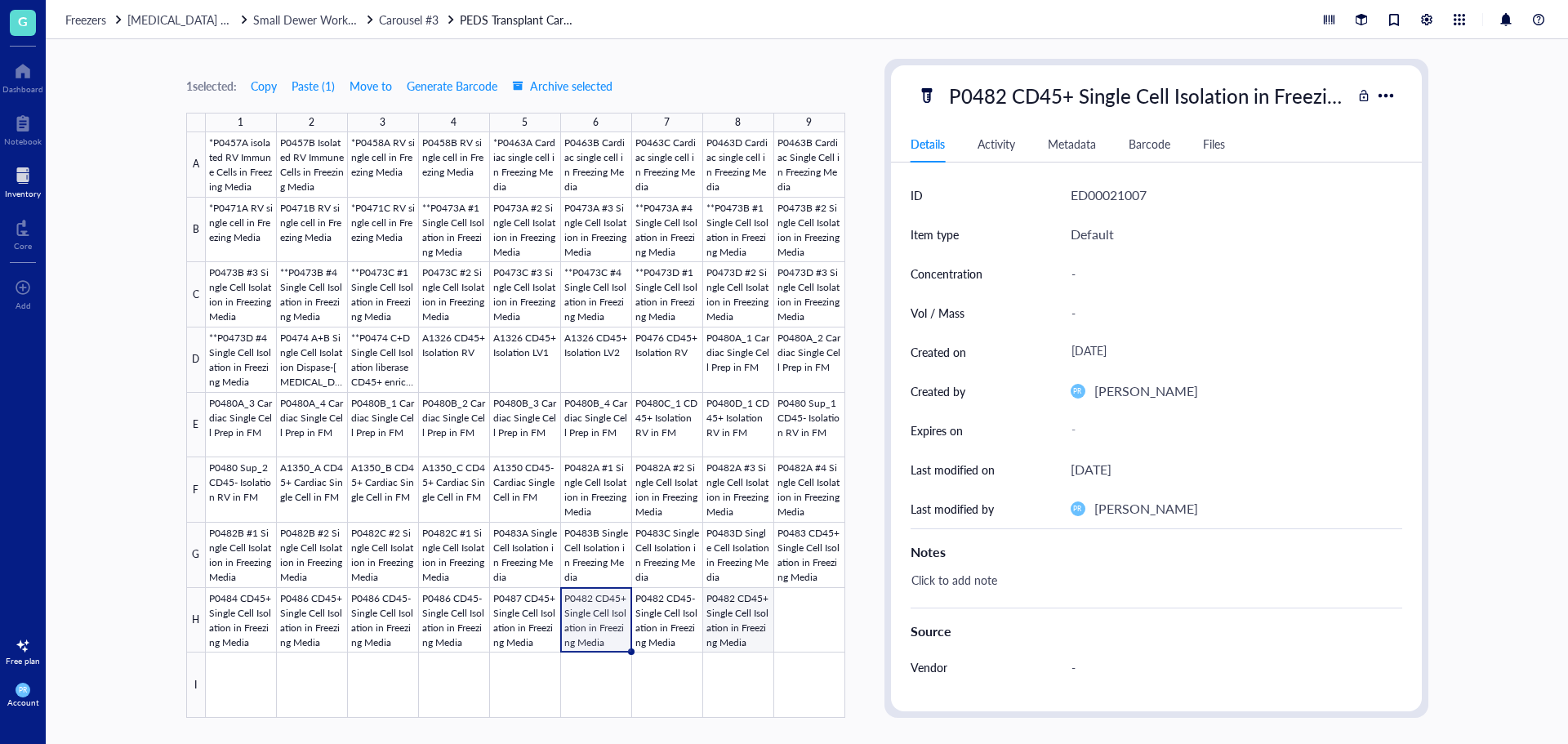
click at [753, 633] on div at bounding box center [525, 424] width 639 height 585
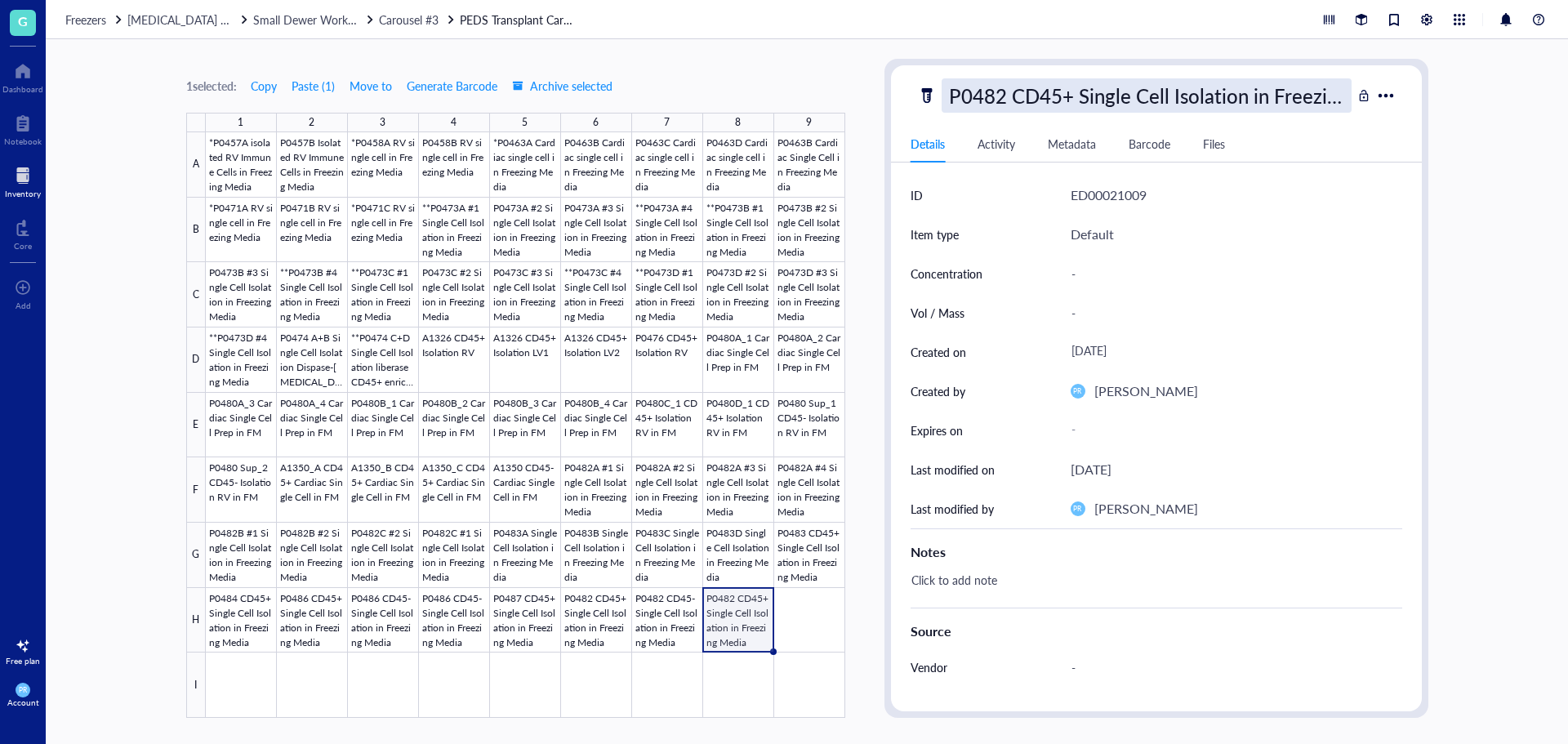
click at [1059, 88] on div "P0482 CD45+ Single Cell Isolation in Freezing Media" at bounding box center [1146, 96] width 410 height 35
click at [1011, 99] on input "P0482 CD45+ Single Cell Isolation in Freezing Media" at bounding box center [1146, 96] width 408 height 33
type input "P0482 CD45- Single Cell Isolation in Freezing Media"
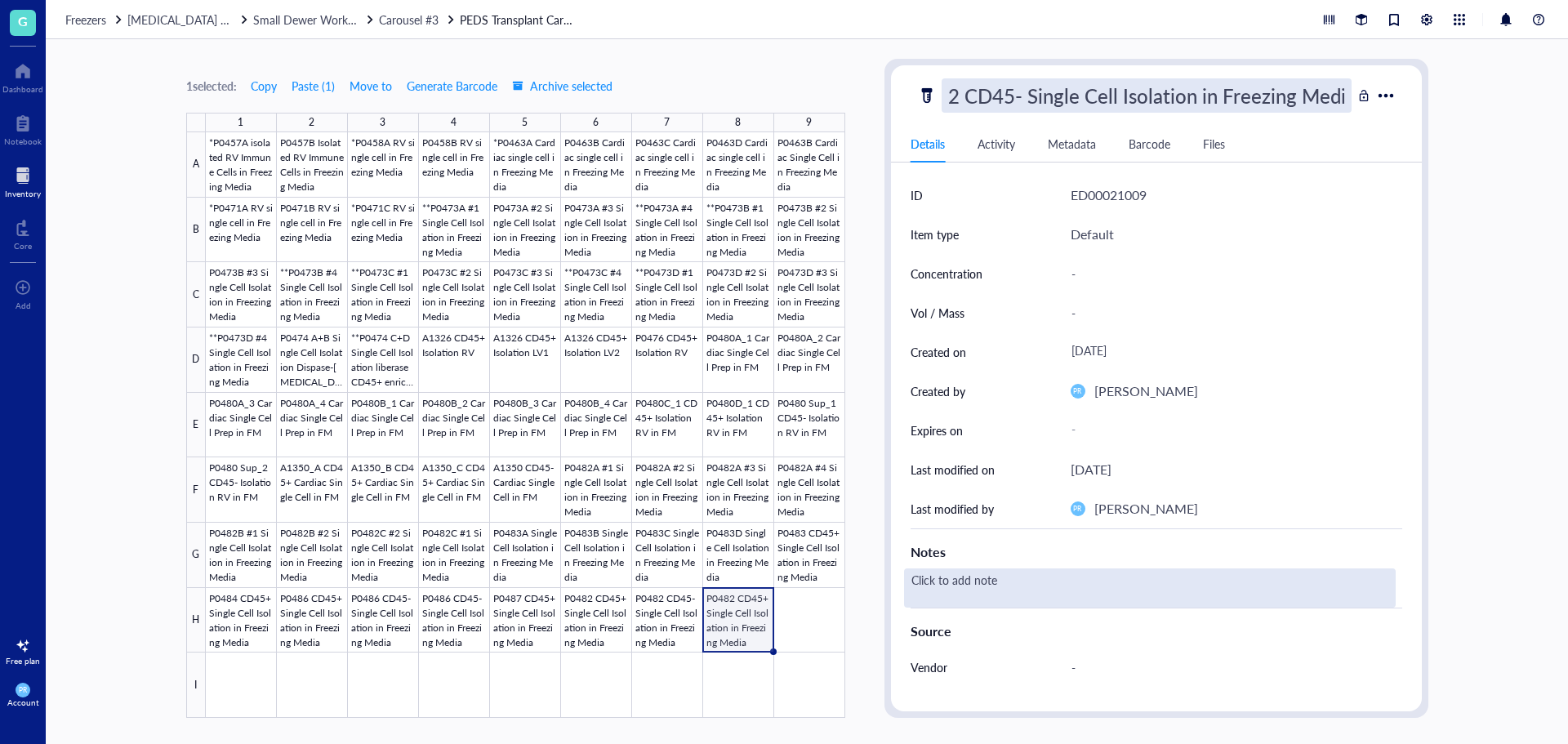
click at [945, 579] on div "Click to add note" at bounding box center [1149, 587] width 491 height 39
click at [921, 579] on div "Click to add note" at bounding box center [1149, 587] width 491 height 39
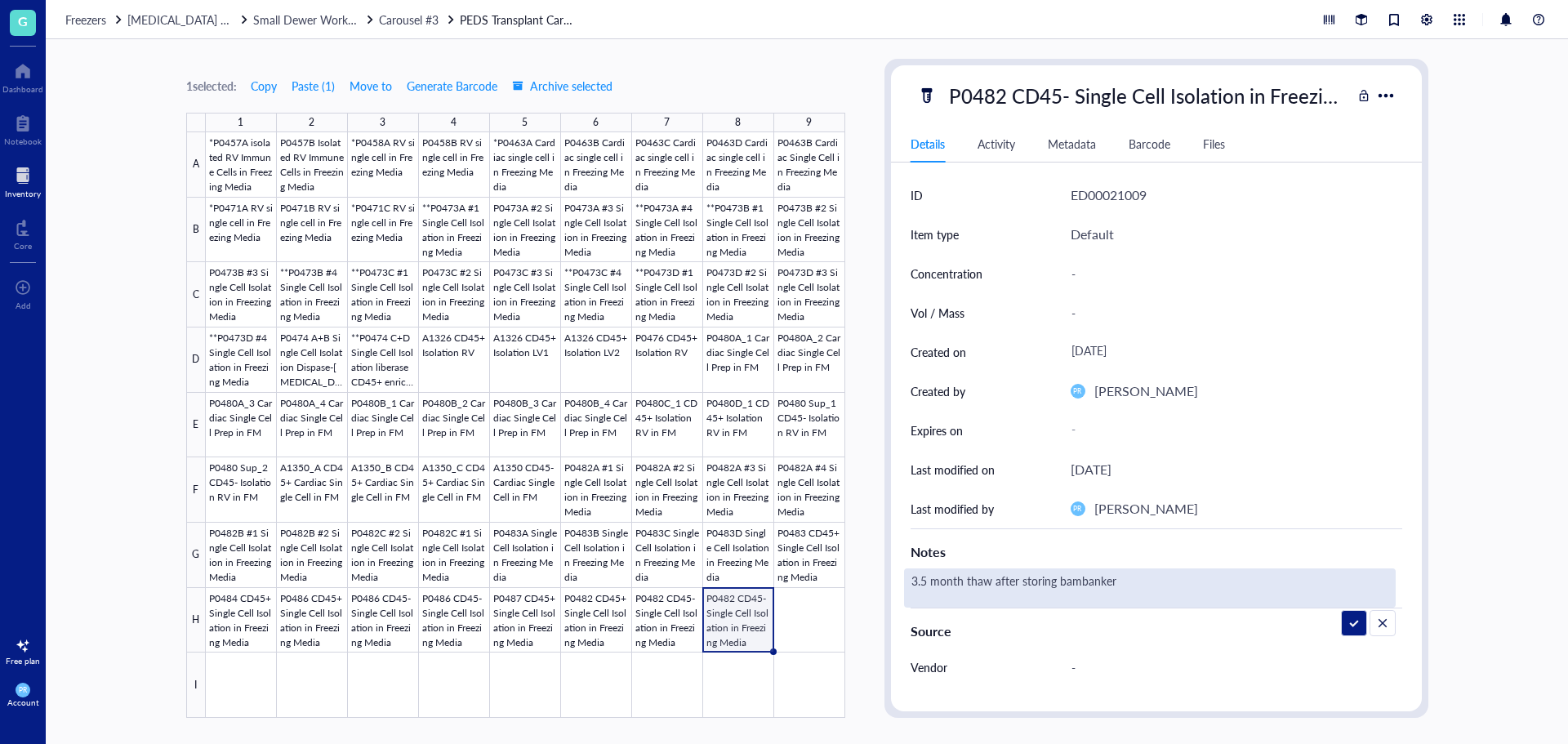
click at [1054, 585] on textarea "3.5 month thaw after storing bambanker" at bounding box center [1074, 588] width 339 height 36
type textarea "3.5 month thaw after storing in bambanker"
drag, startPoint x: 1158, startPoint y: 579, endPoint x: 895, endPoint y: 577, distance: 263.0
click at [895, 577] on div "ID ED00021009 Item type Default Concentration - Vol / Mass - Created on [DATE] …" at bounding box center [1156, 529] width 531 height 707
click at [936, 589] on textarea at bounding box center [954, 588] width 98 height 36
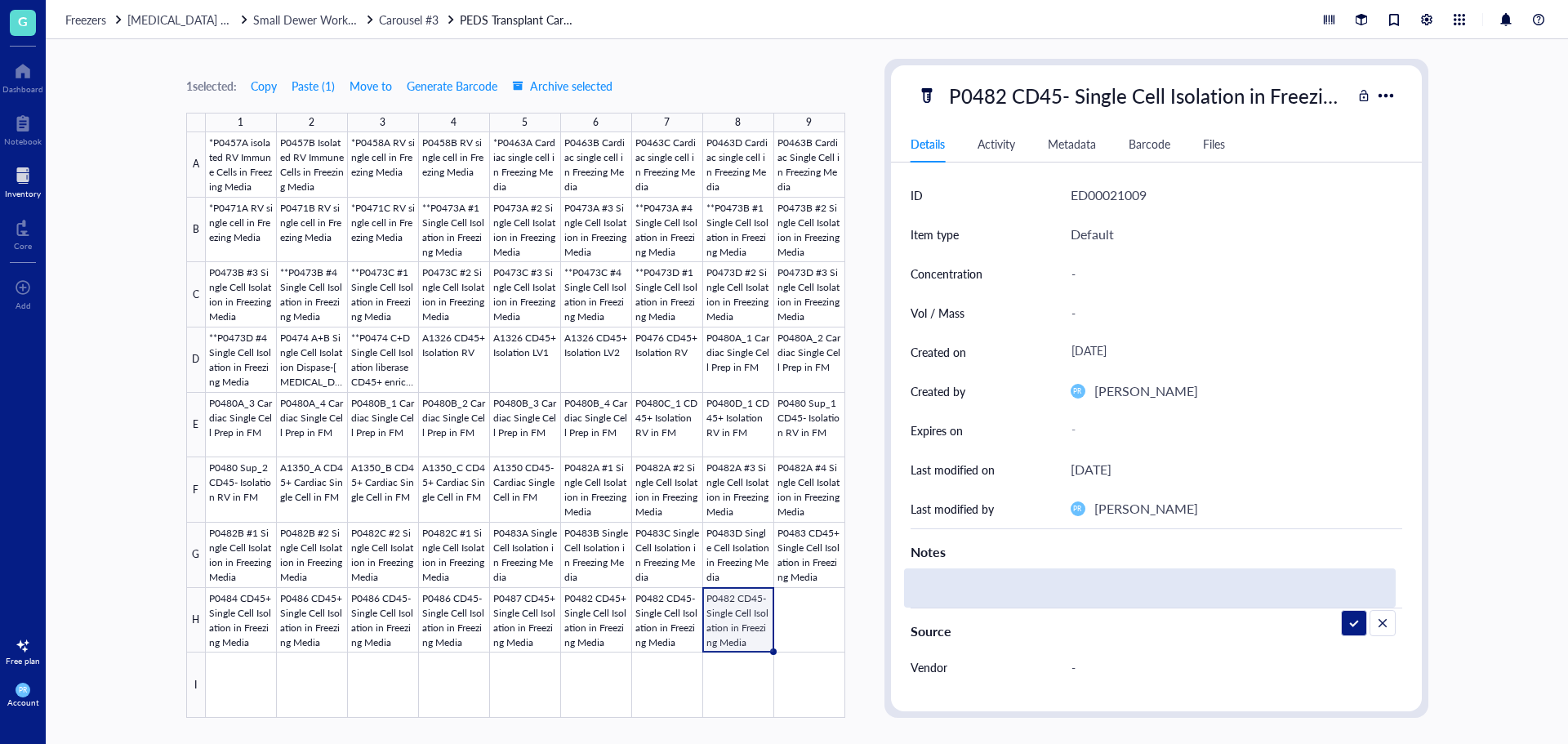
click at [934, 580] on textarea at bounding box center [954, 588] width 98 height 36
type textarea "3.5 month thaw after storing in bambanker"
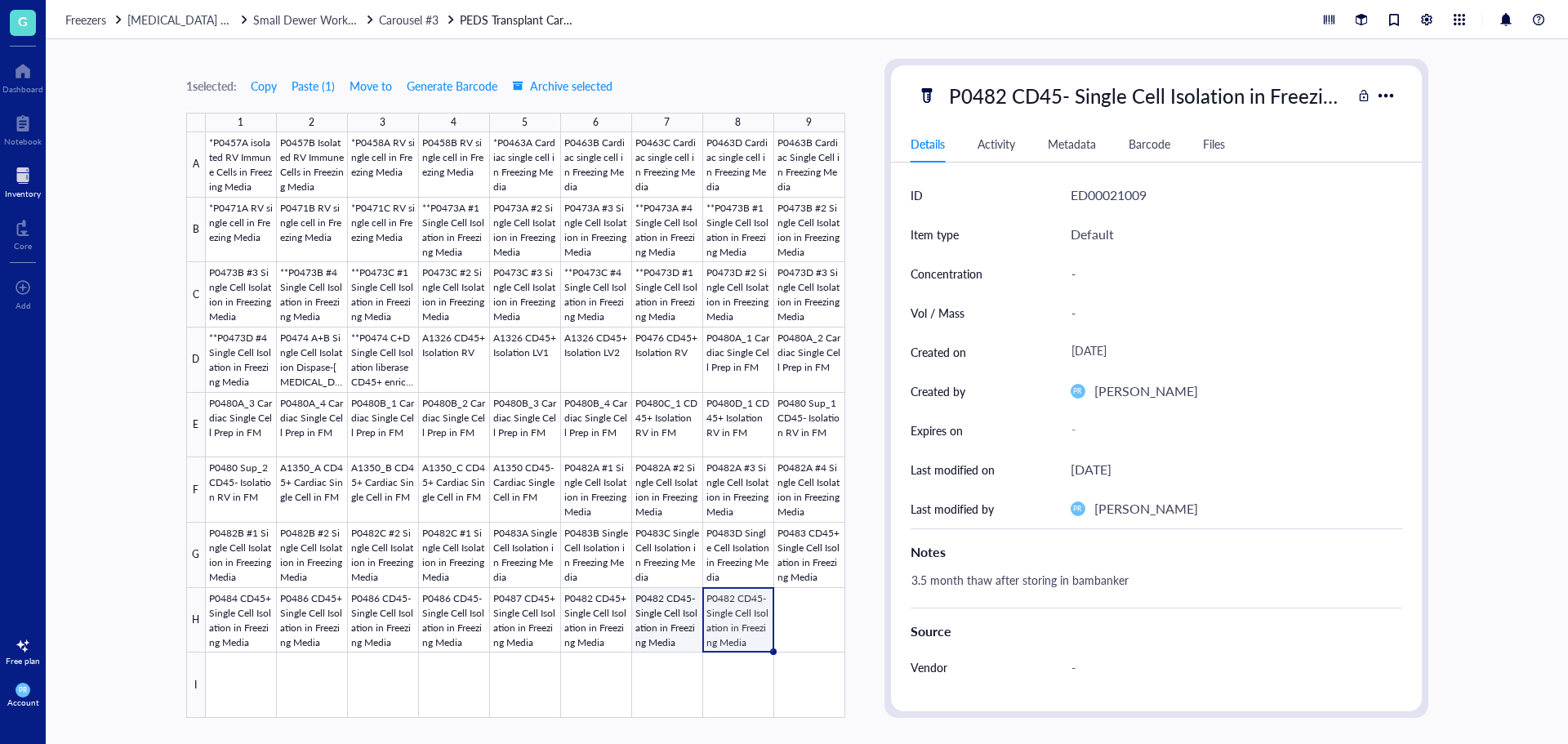
click at [651, 623] on div at bounding box center [525, 424] width 639 height 585
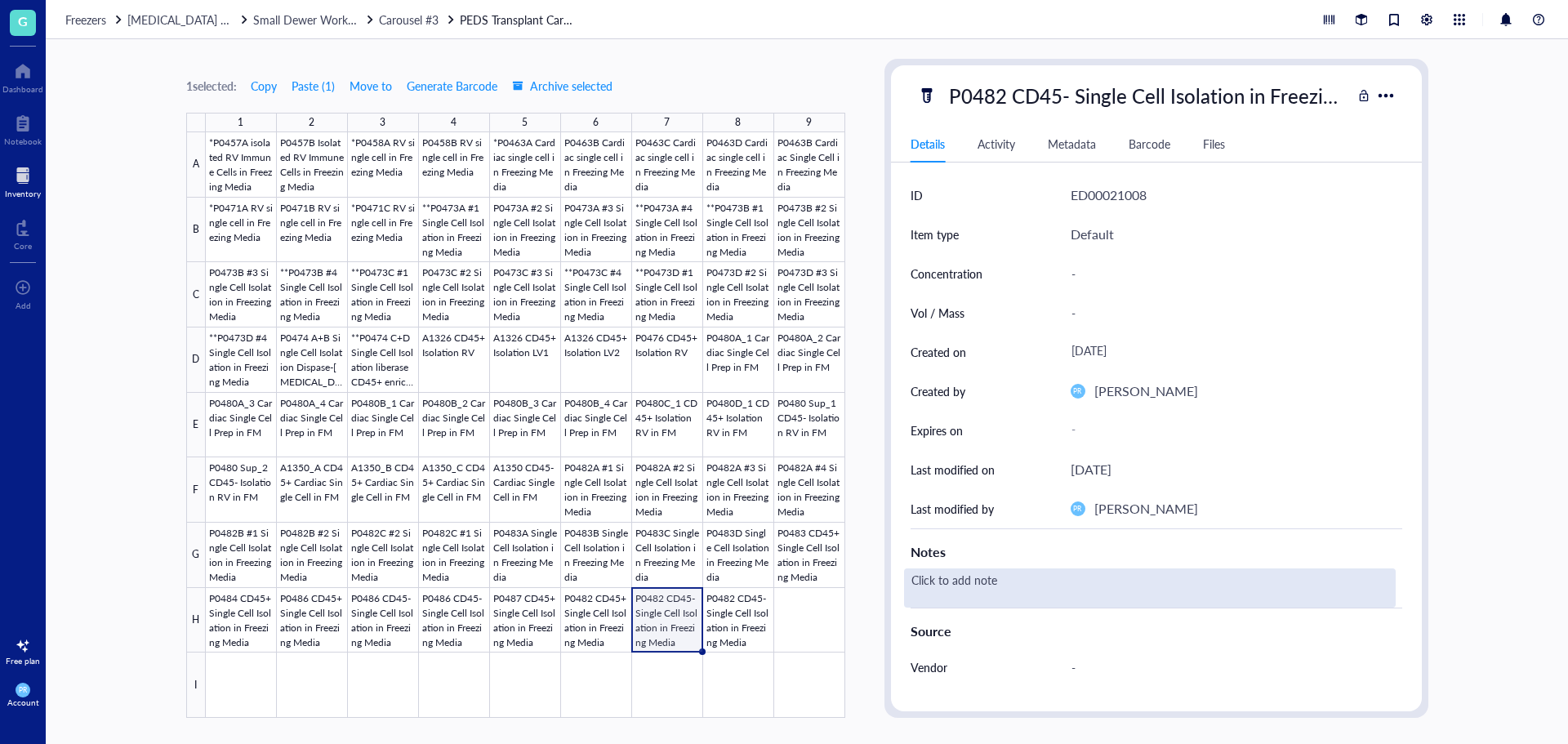
click at [945, 582] on div "Click to add note" at bounding box center [1149, 587] width 491 height 39
type textarea "3.5 month thaw after storing in bambanker"
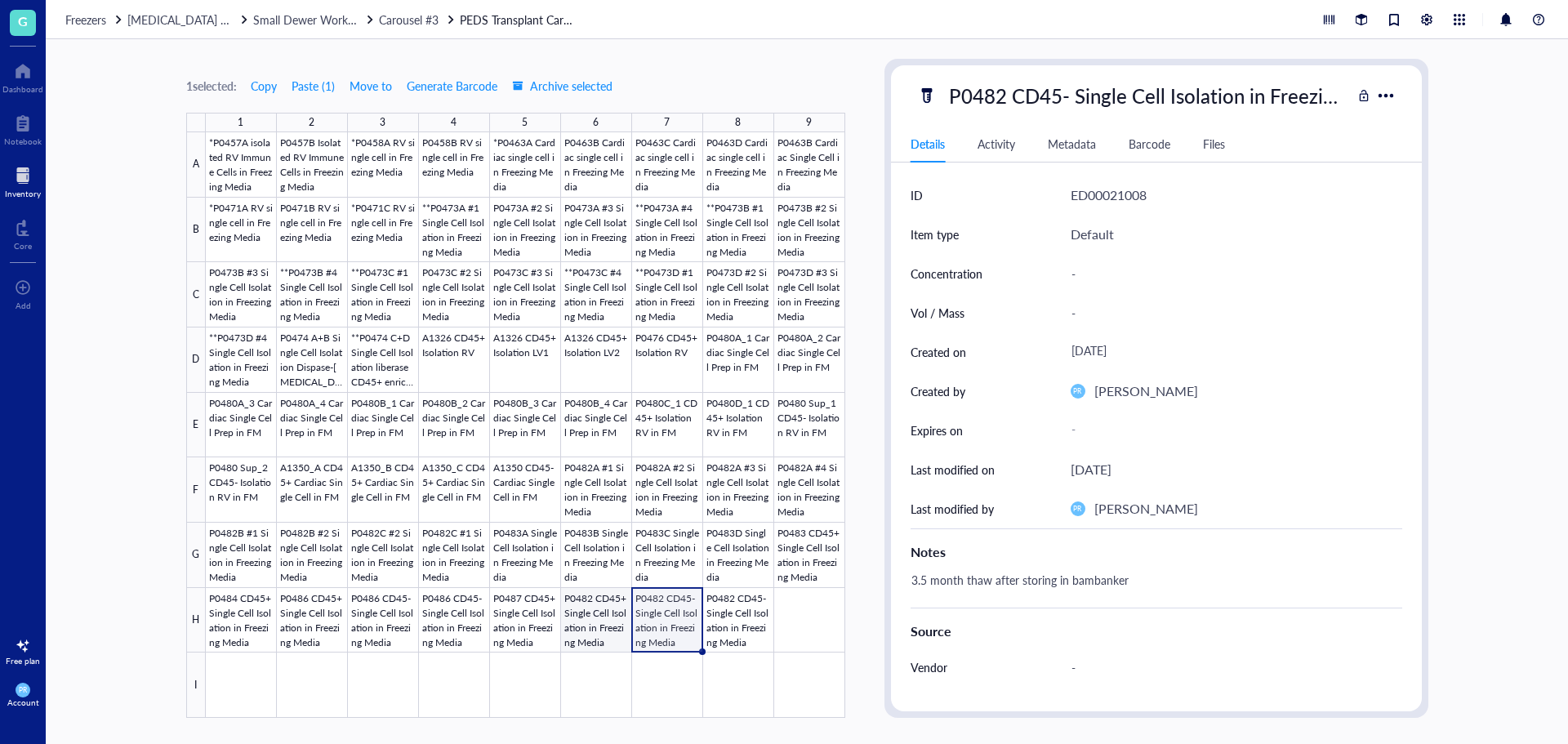
click at [585, 623] on div at bounding box center [525, 424] width 639 height 585
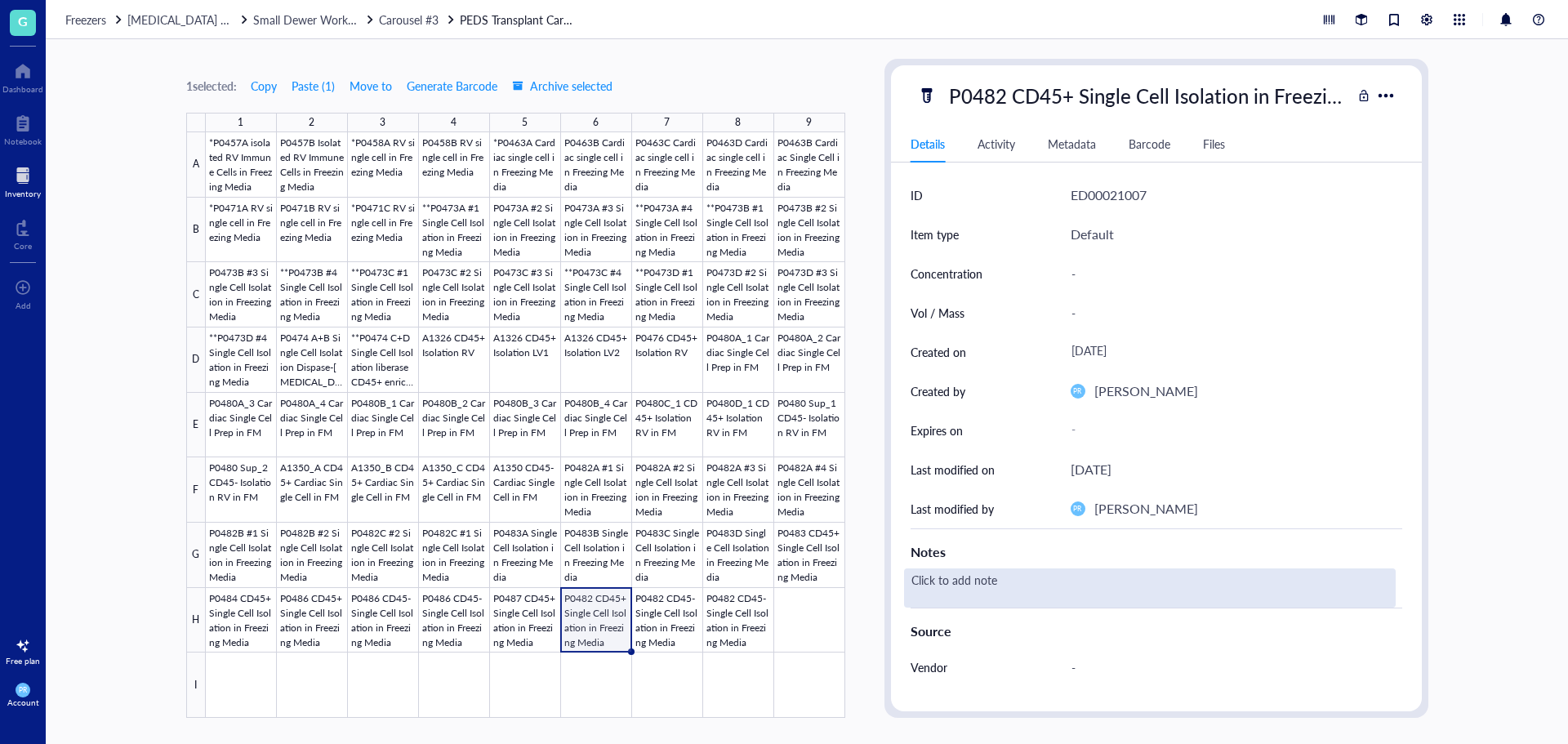
click at [1030, 583] on div "Click to add note" at bounding box center [1149, 587] width 491 height 39
type textarea "3.5 month thaw after storing in bambanker"
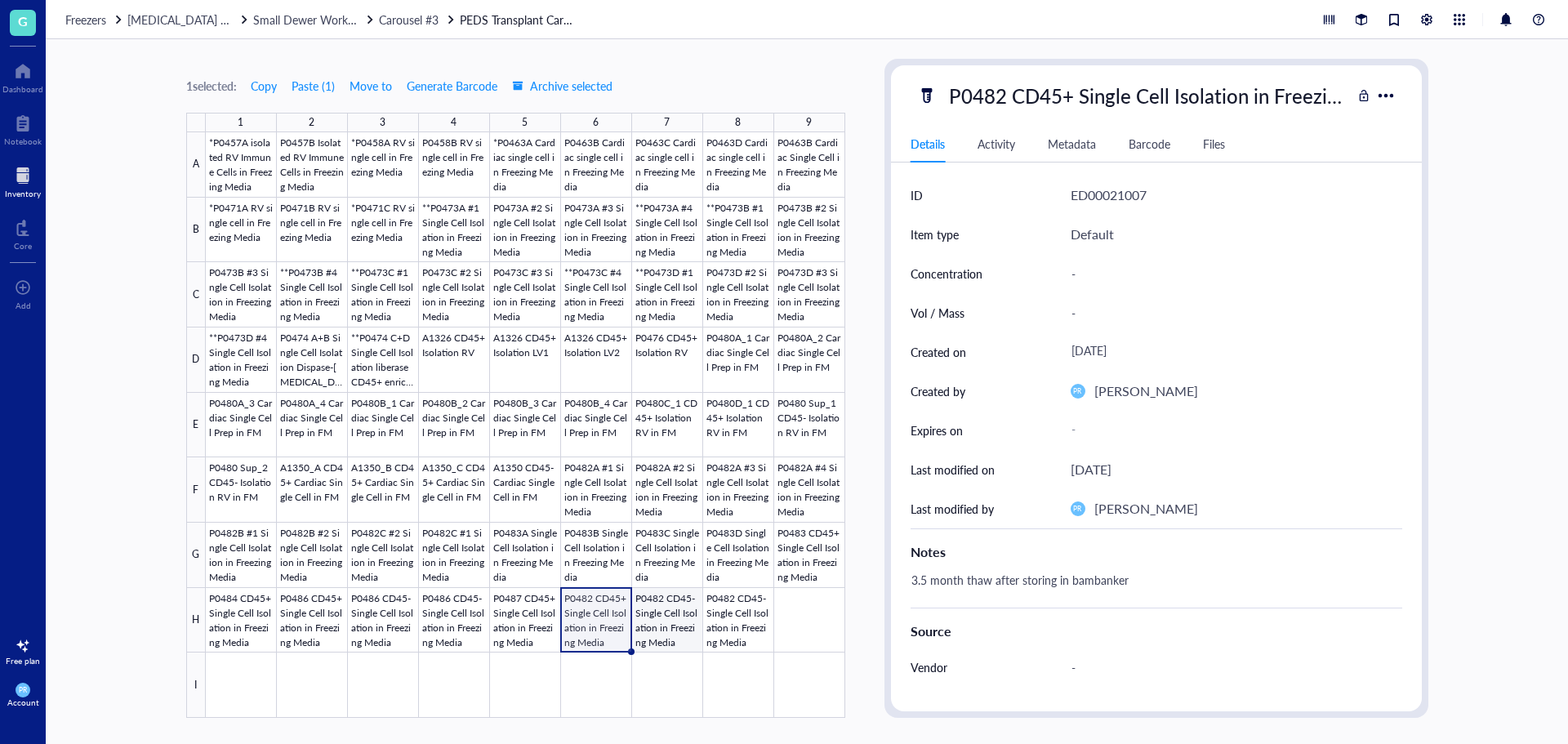
click at [659, 619] on div at bounding box center [525, 424] width 639 height 585
click at [737, 620] on div at bounding box center [525, 424] width 639 height 585
click at [535, 613] on div at bounding box center [525, 424] width 639 height 585
